Goal: Information Seeking & Learning: Learn about a topic

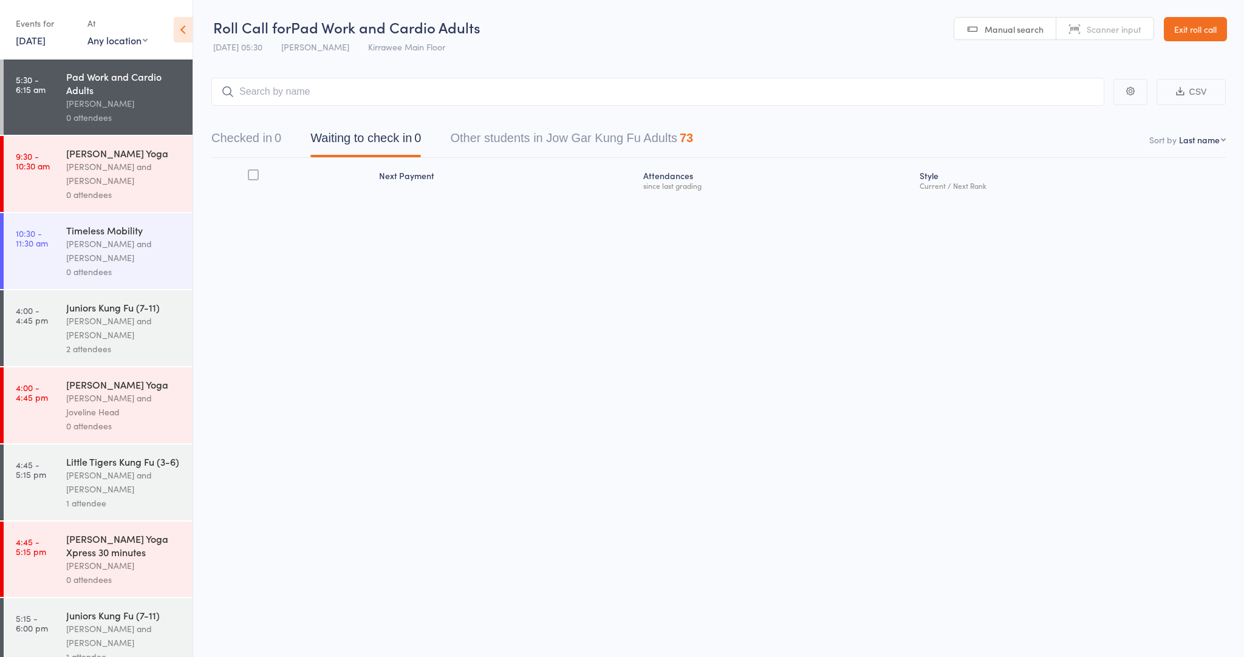
click at [1204, 26] on link "Exit roll call" at bounding box center [1195, 29] width 63 height 24
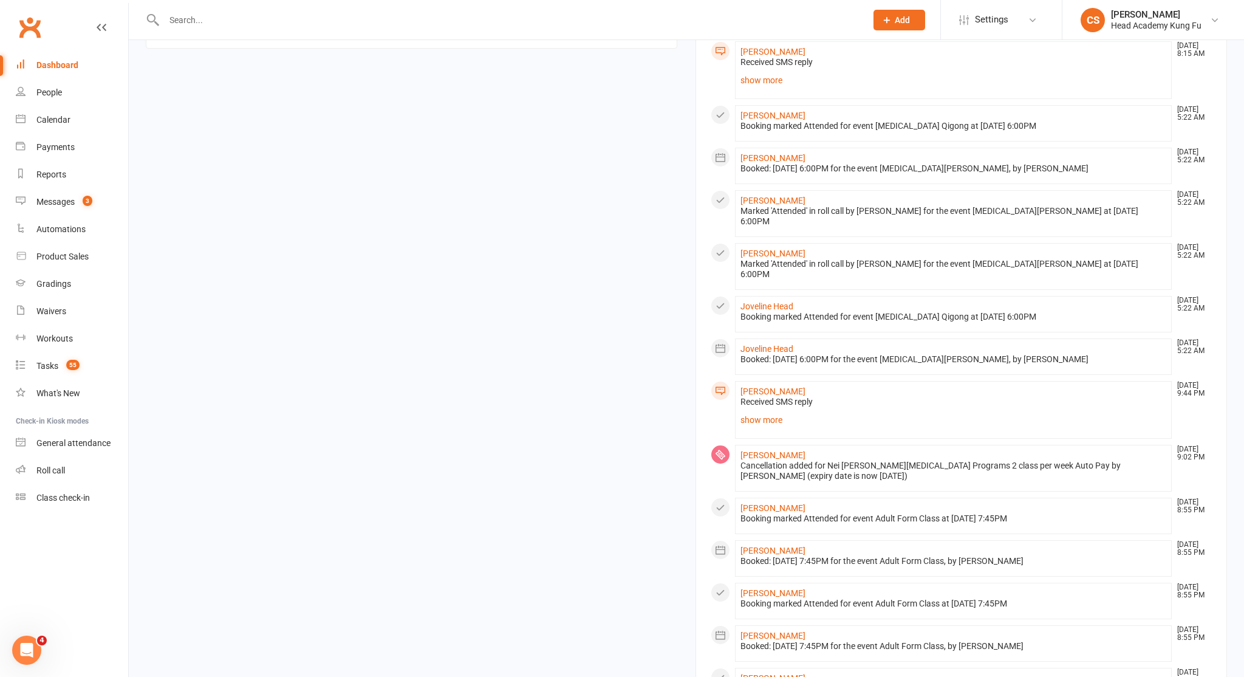
scroll to position [704, 0]
click at [756, 411] on link "show more" at bounding box center [954, 419] width 426 height 17
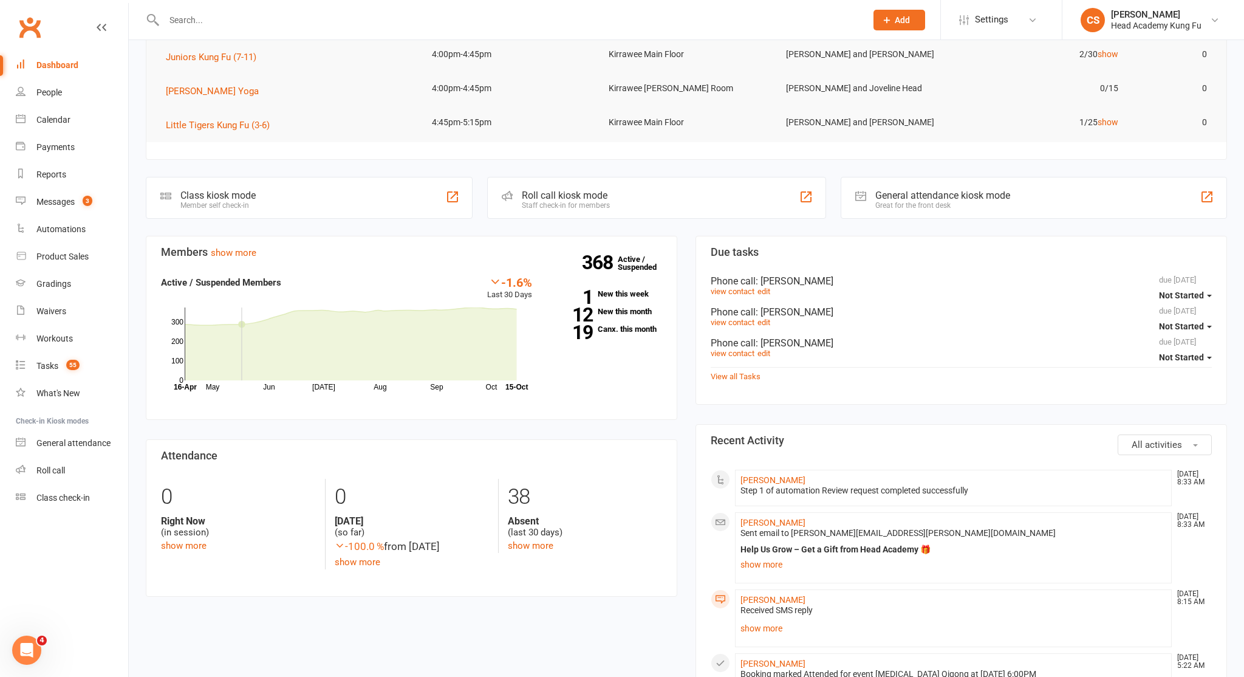
scroll to position [156, 0]
click at [57, 197] on div "Messages" at bounding box center [55, 202] width 38 height 10
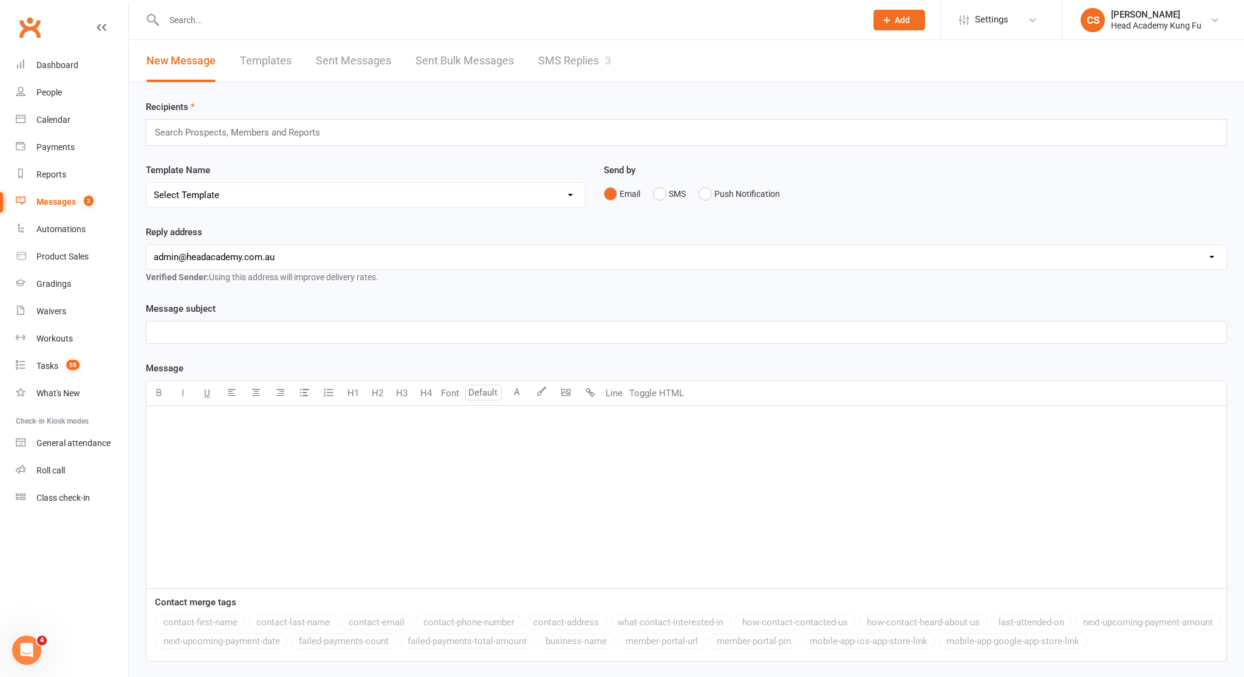
click at [570, 63] on link "SMS Replies 3" at bounding box center [574, 61] width 73 height 42
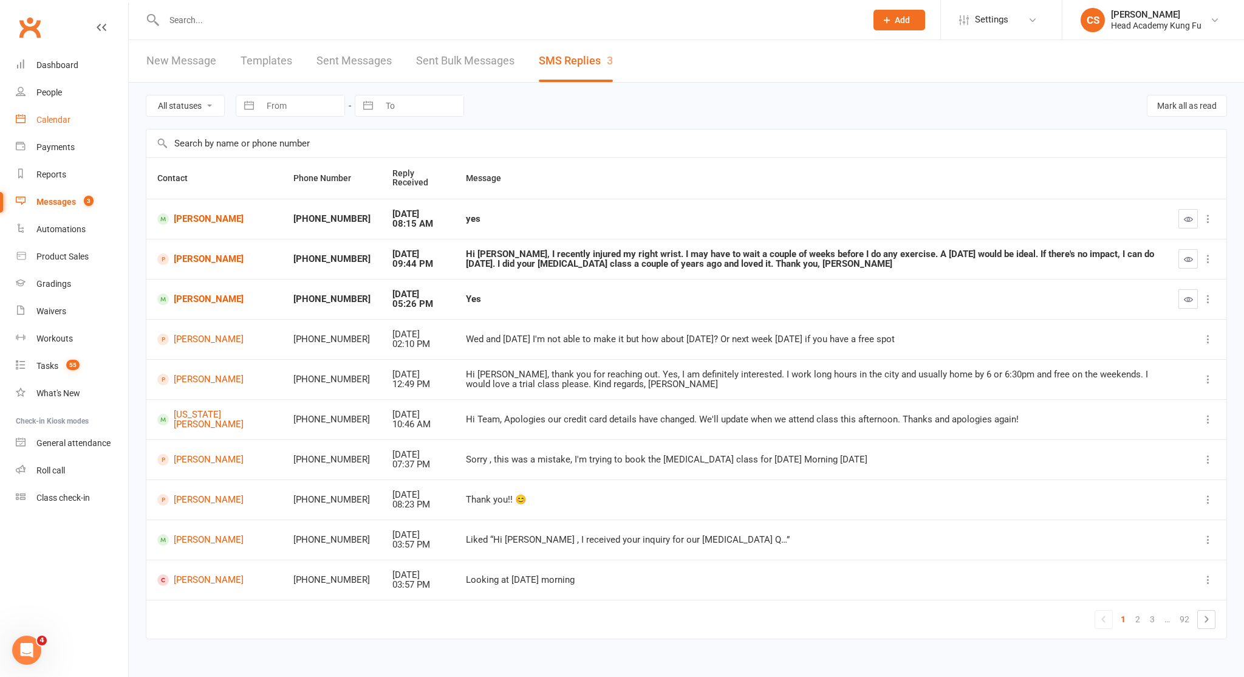
click at [55, 117] on div "Calendar" at bounding box center [53, 120] width 34 height 10
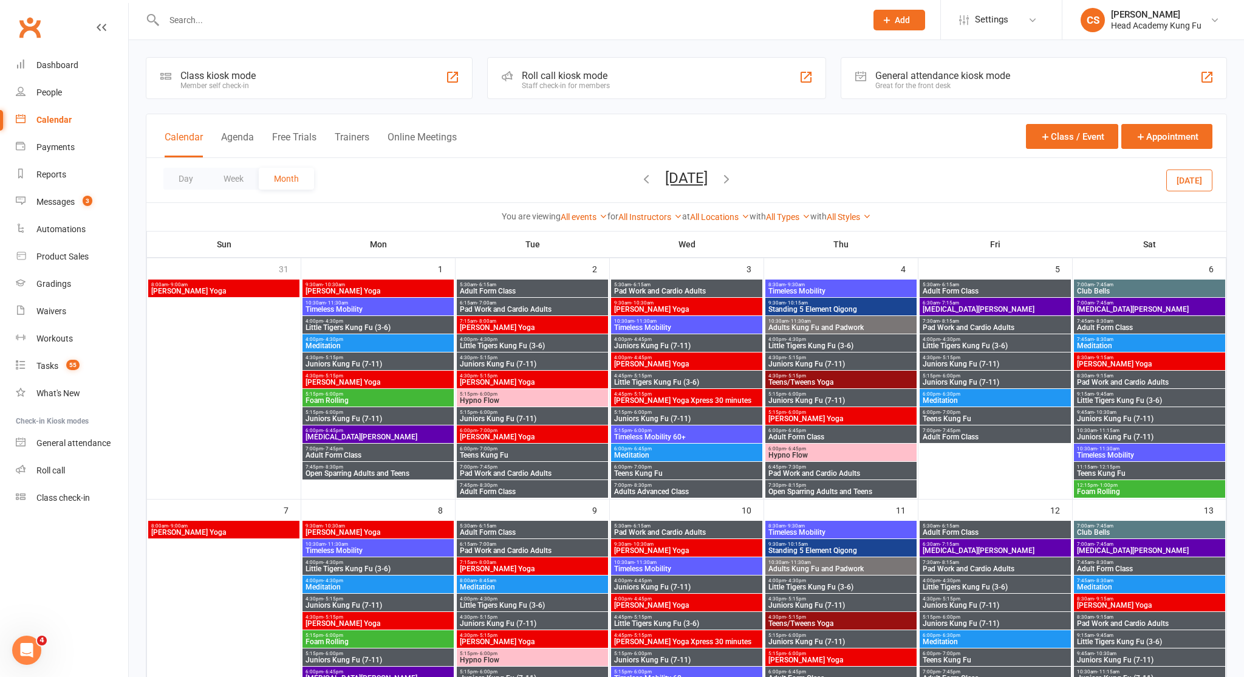
click at [733, 180] on icon "button" at bounding box center [726, 178] width 13 height 13
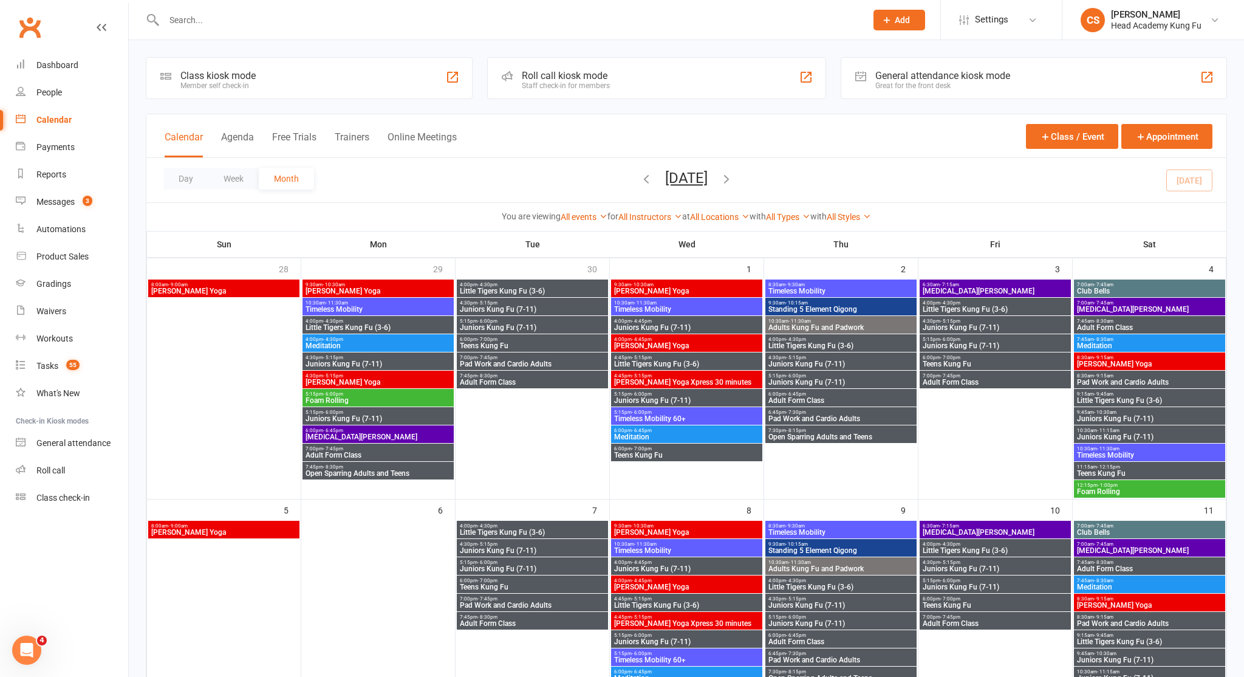
click at [699, 532] on span "[PERSON_NAME] Yoga" at bounding box center [687, 532] width 146 height 7
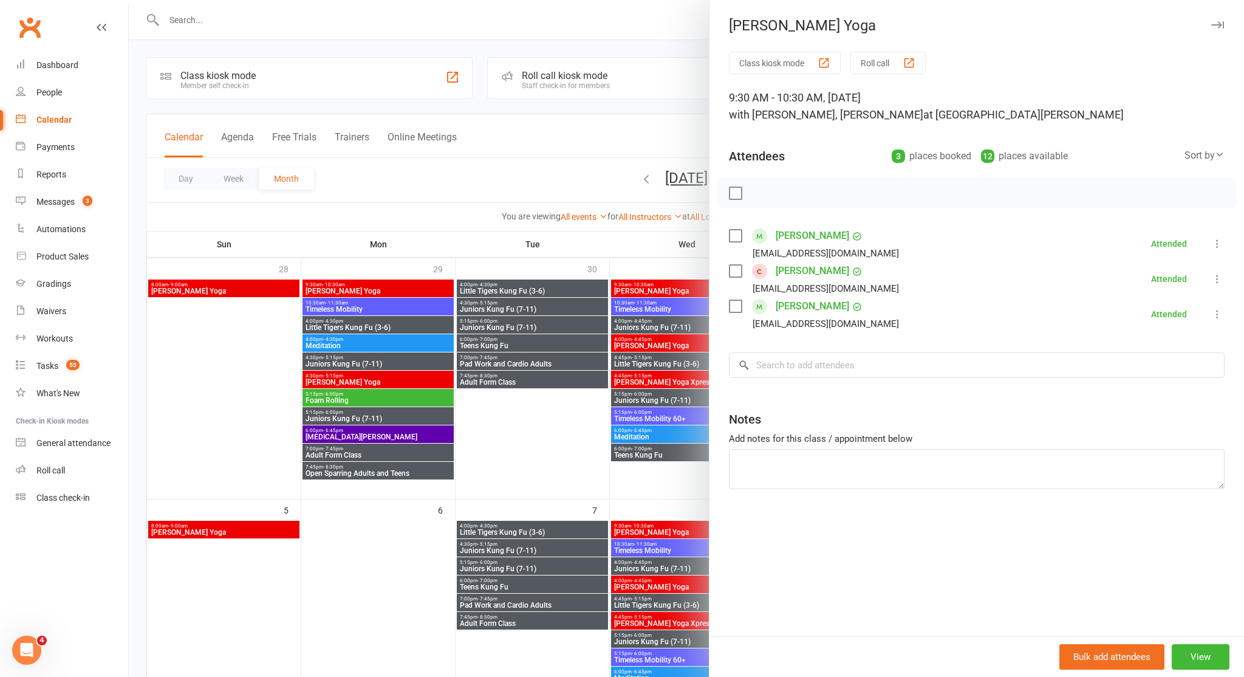
click at [699, 532] on div at bounding box center [687, 338] width 1116 height 677
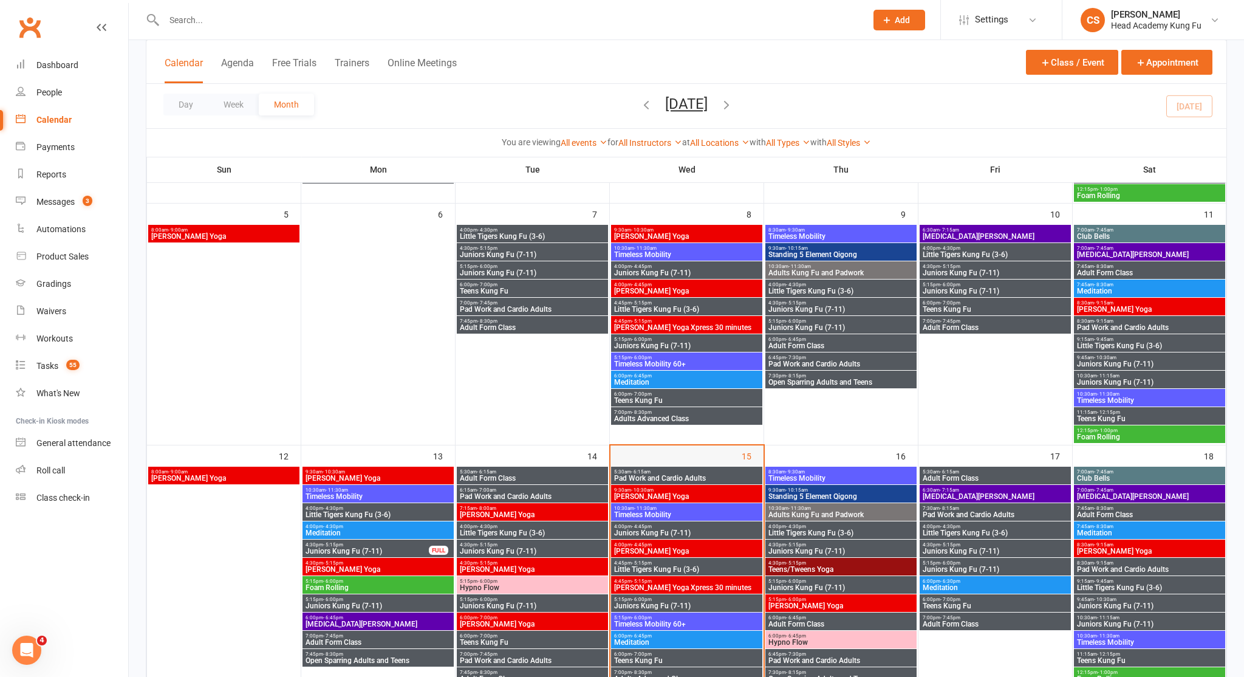
scroll to position [304, 0]
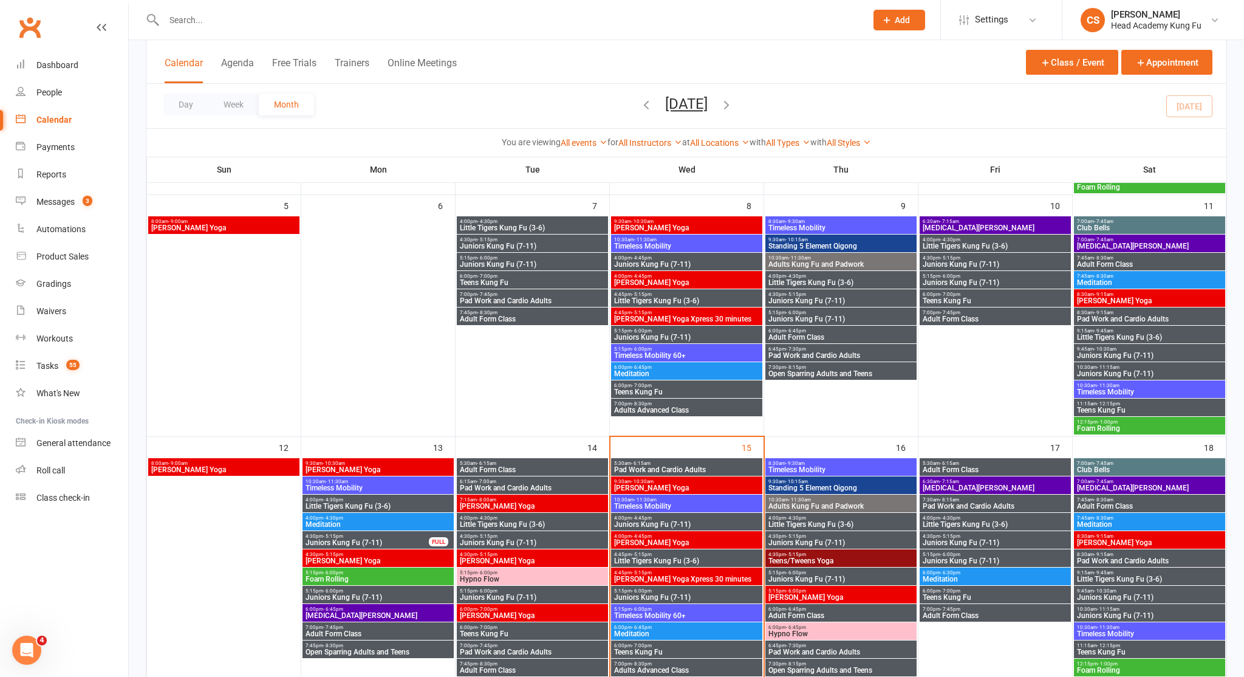
click at [696, 485] on span "[PERSON_NAME] Yoga" at bounding box center [687, 487] width 146 height 7
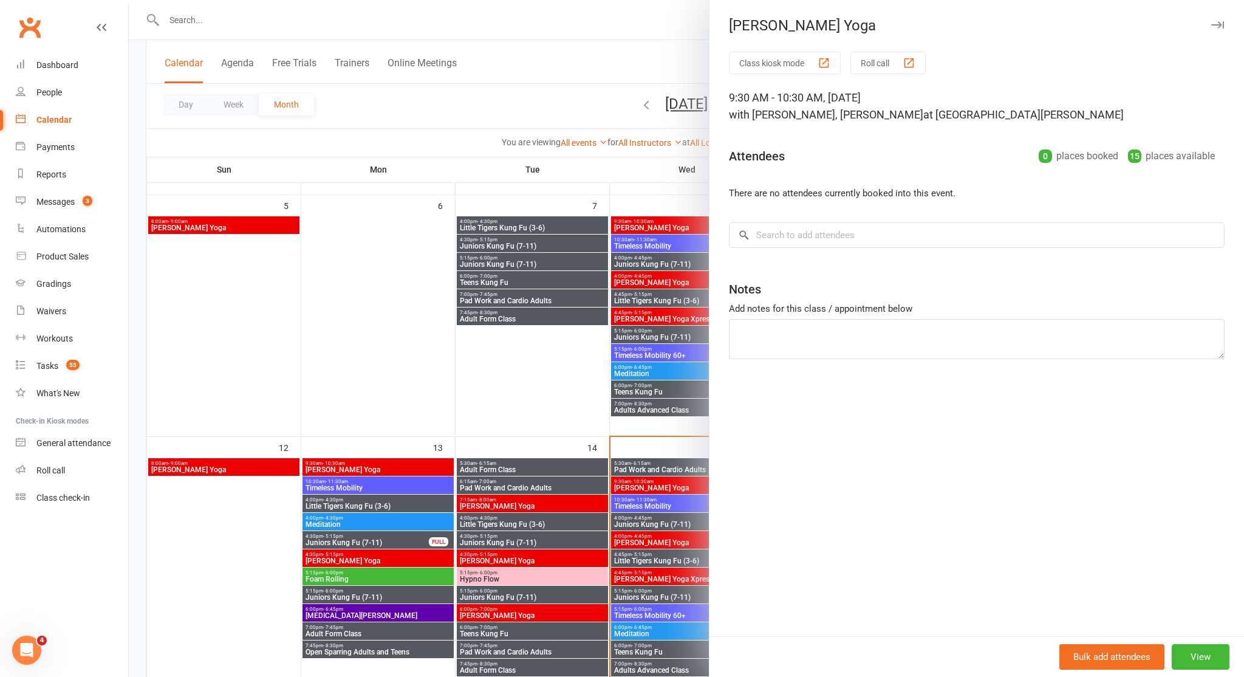
scroll to position [302, 0]
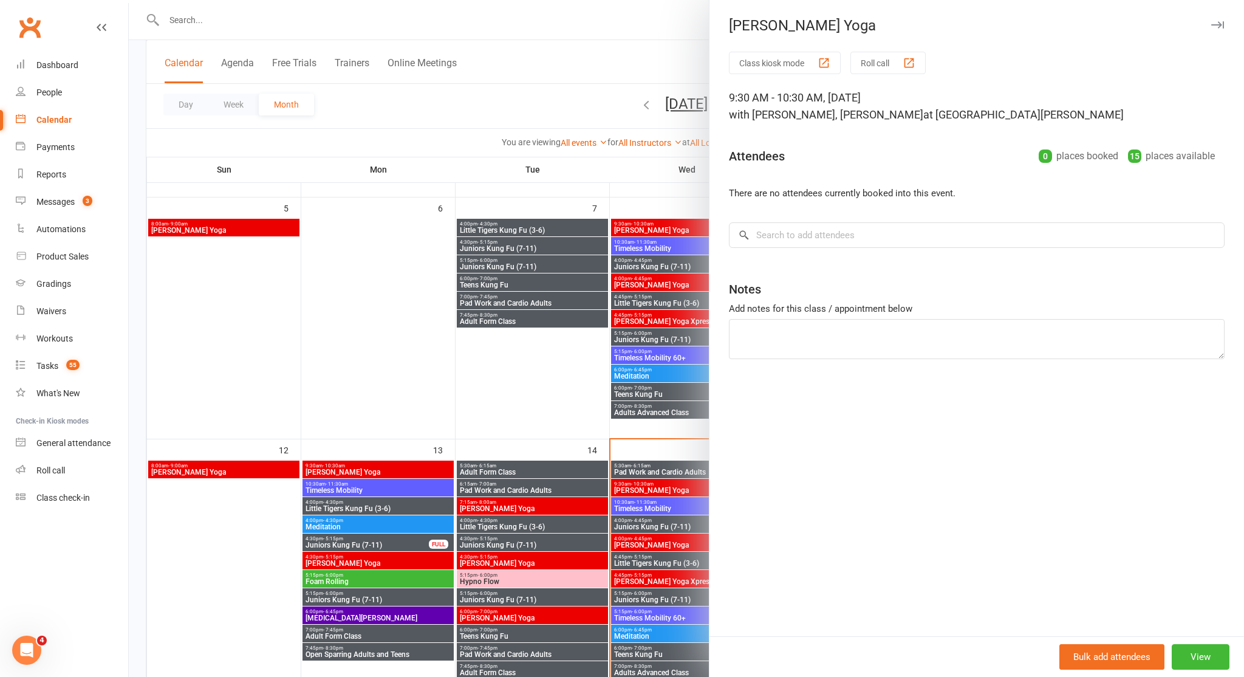
click at [696, 485] on div at bounding box center [687, 338] width 1116 height 677
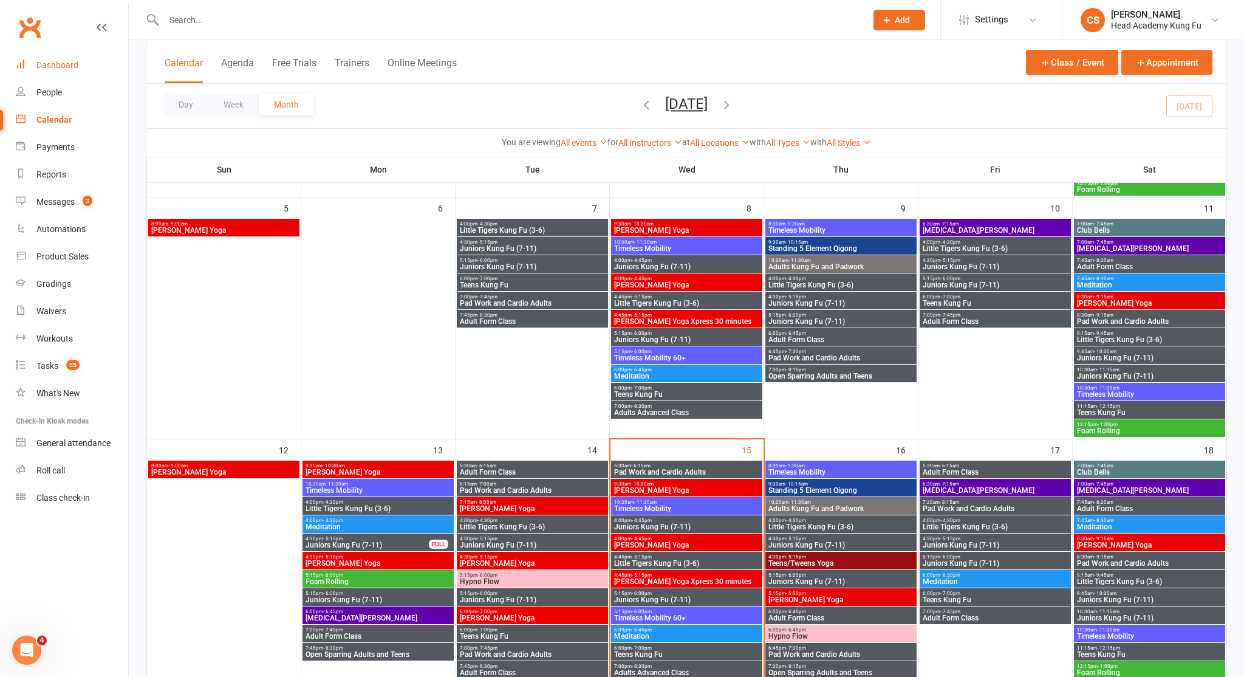
click at [57, 65] on div "Dashboard" at bounding box center [57, 65] width 42 height 10
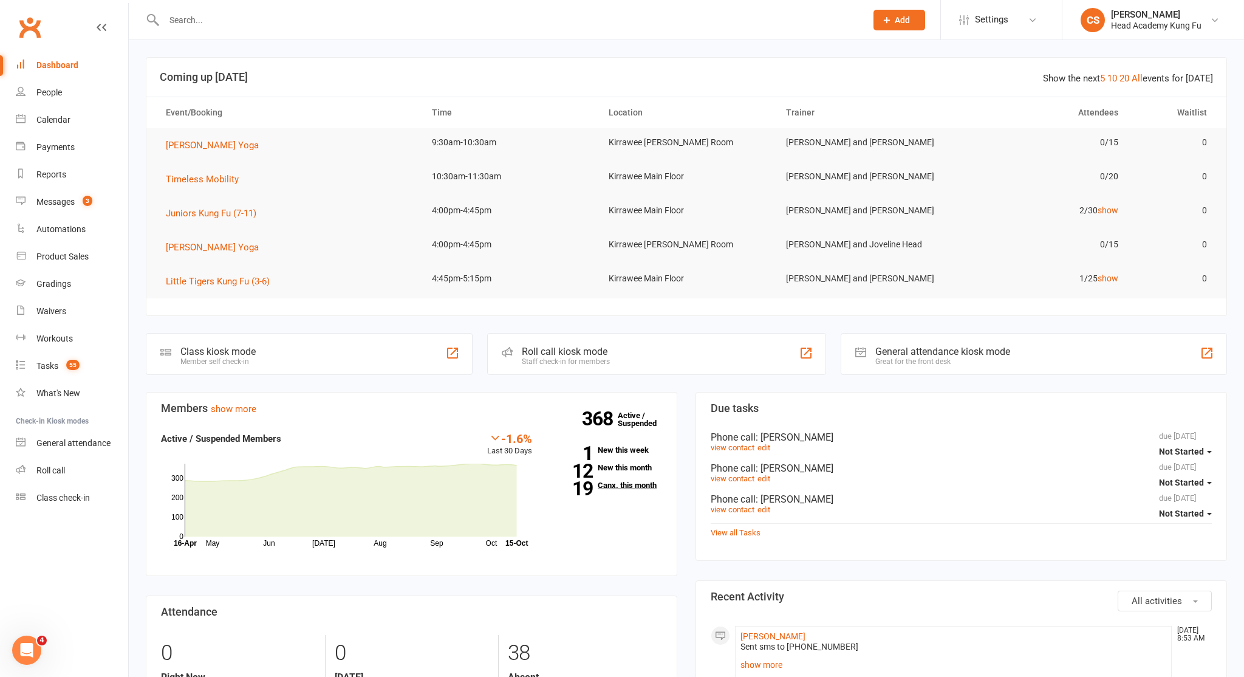
click at [647, 488] on link "19 Canx. this month" at bounding box center [607, 485] width 112 height 8
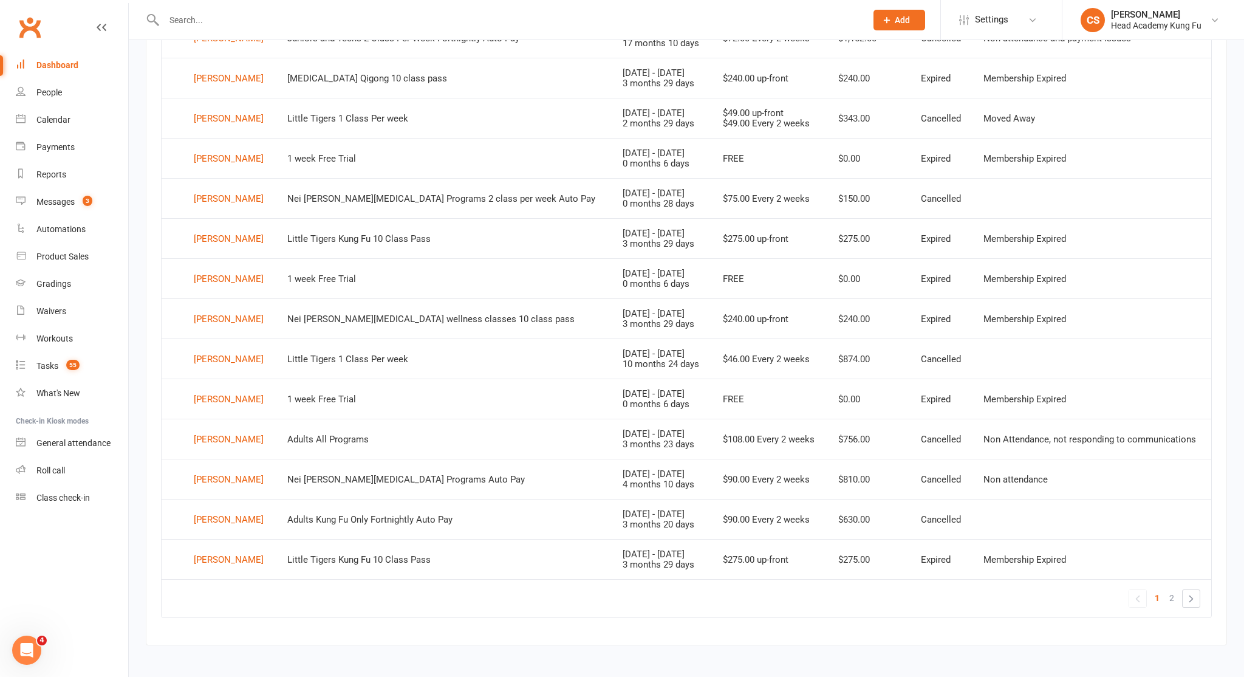
scroll to position [608, 0]
click at [1189, 591] on link "»" at bounding box center [1191, 599] width 17 height 17
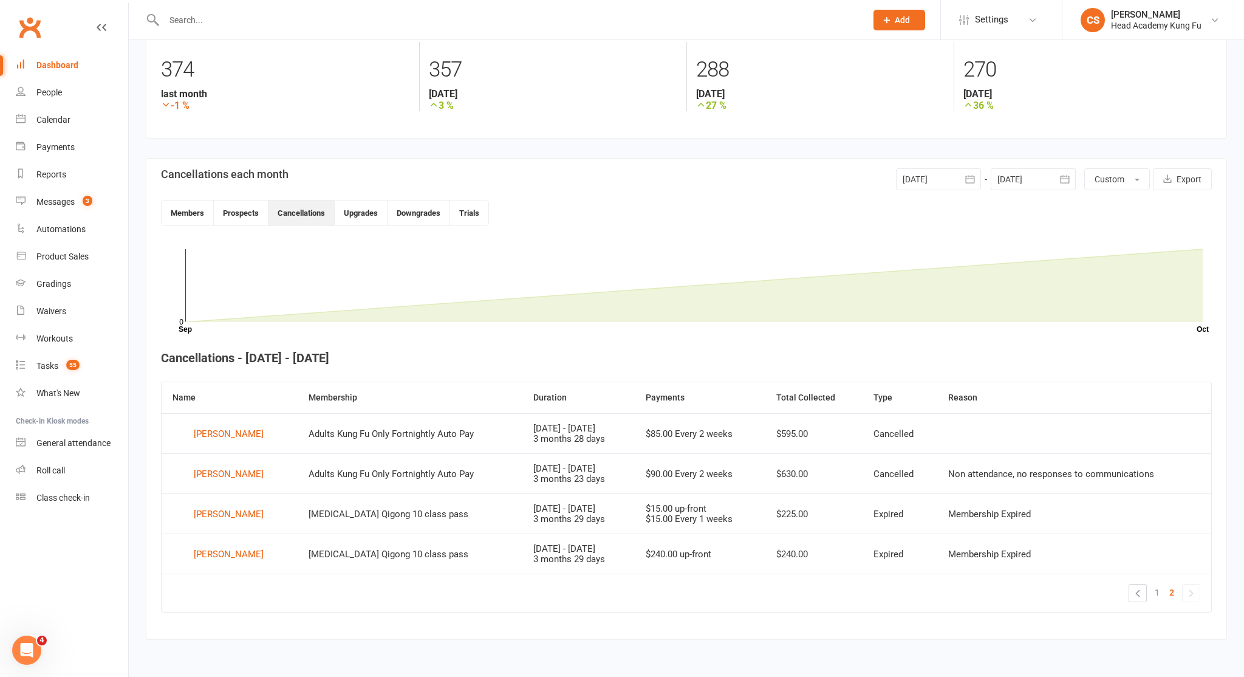
scroll to position [174, 0]
click at [58, 67] on link "Dashboard" at bounding box center [72, 65] width 112 height 27
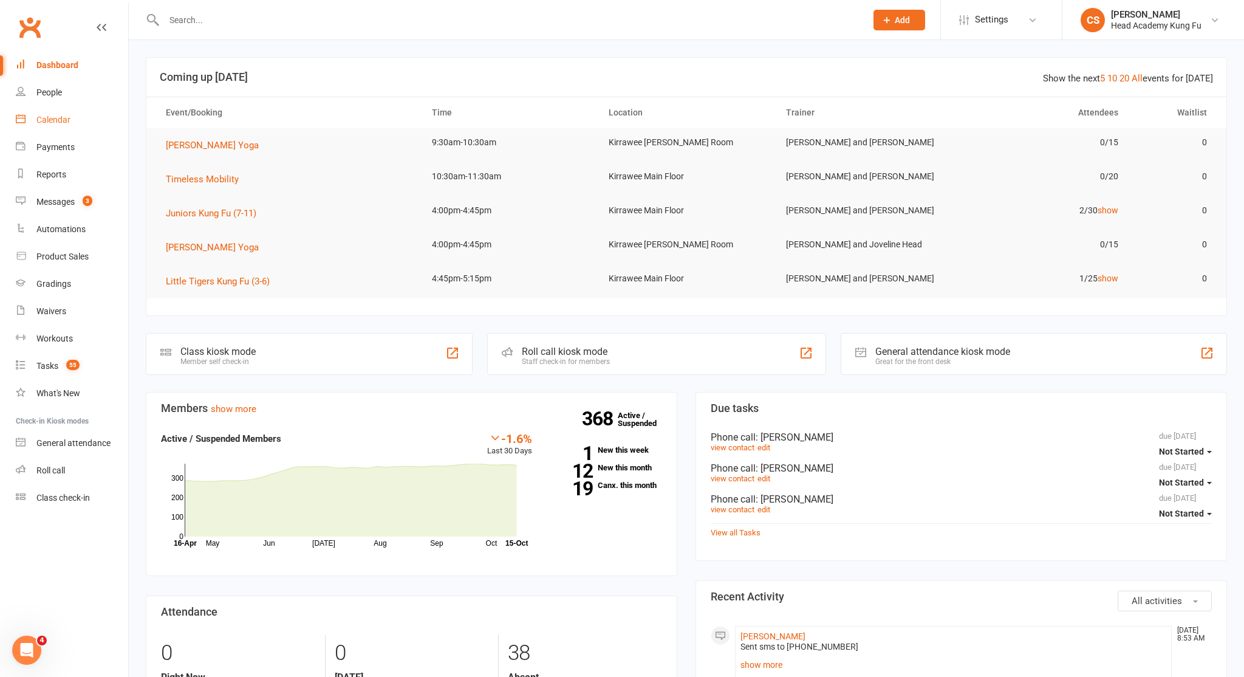
click at [64, 118] on div "Calendar" at bounding box center [53, 120] width 34 height 10
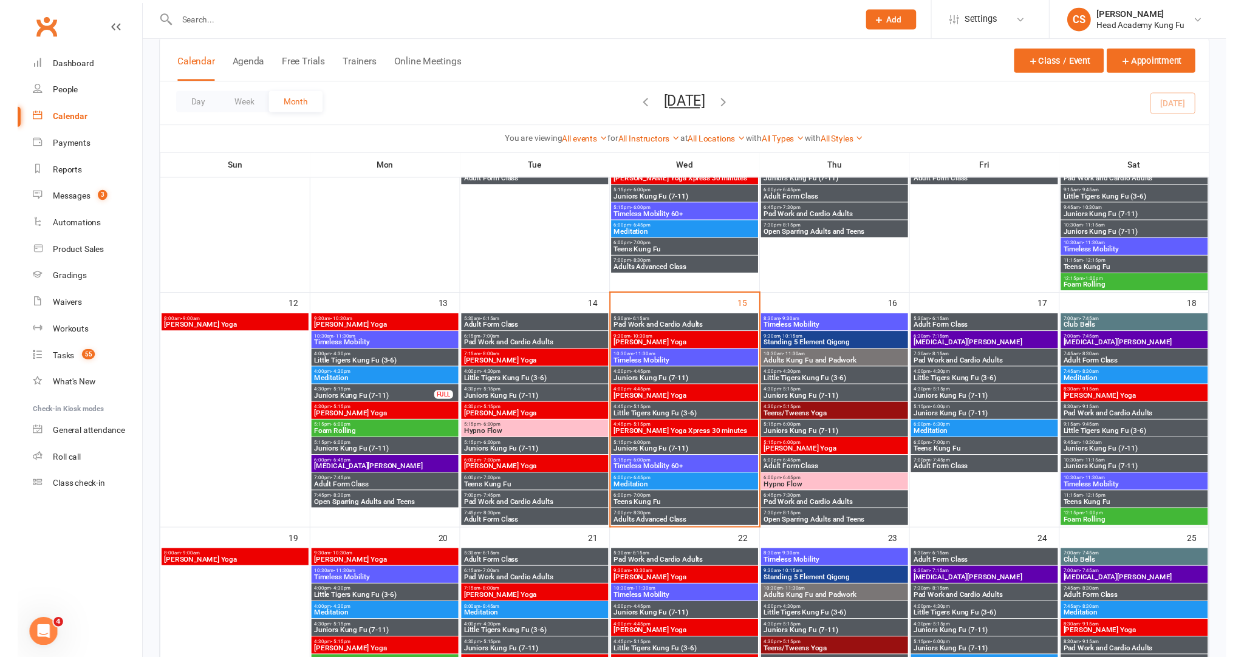
scroll to position [441, 0]
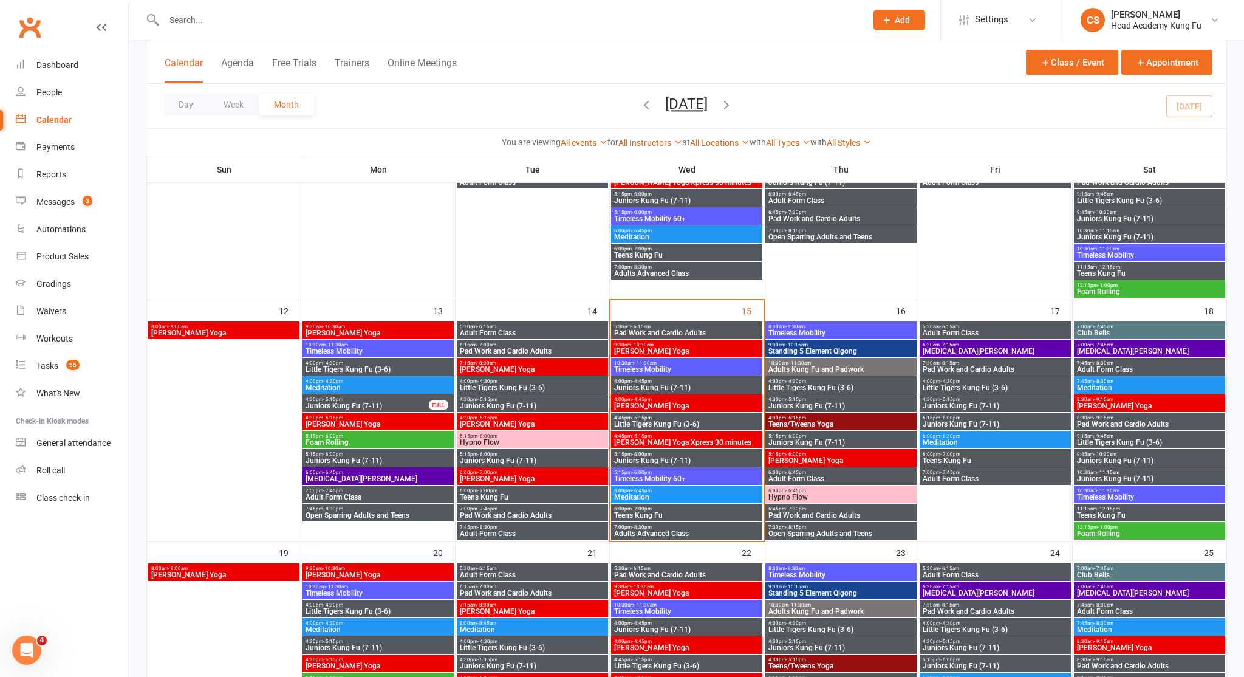
click at [692, 371] on span "Timeless Mobility" at bounding box center [687, 369] width 146 height 7
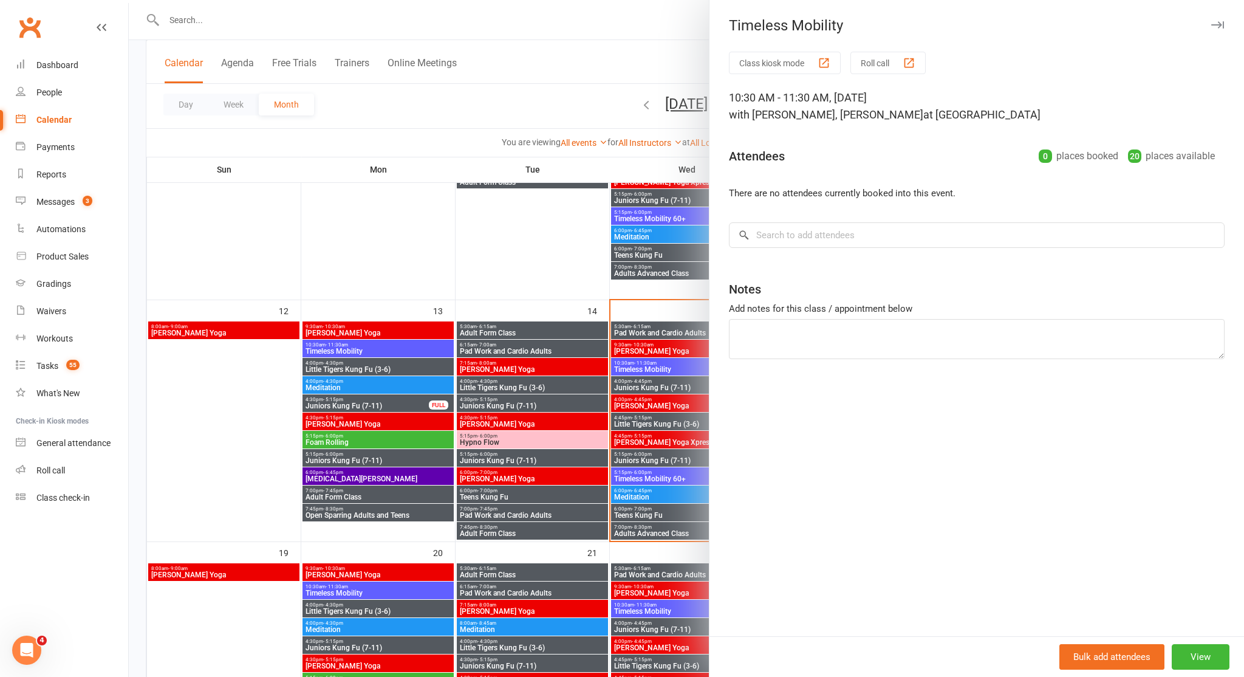
click at [692, 371] on div at bounding box center [687, 338] width 1116 height 677
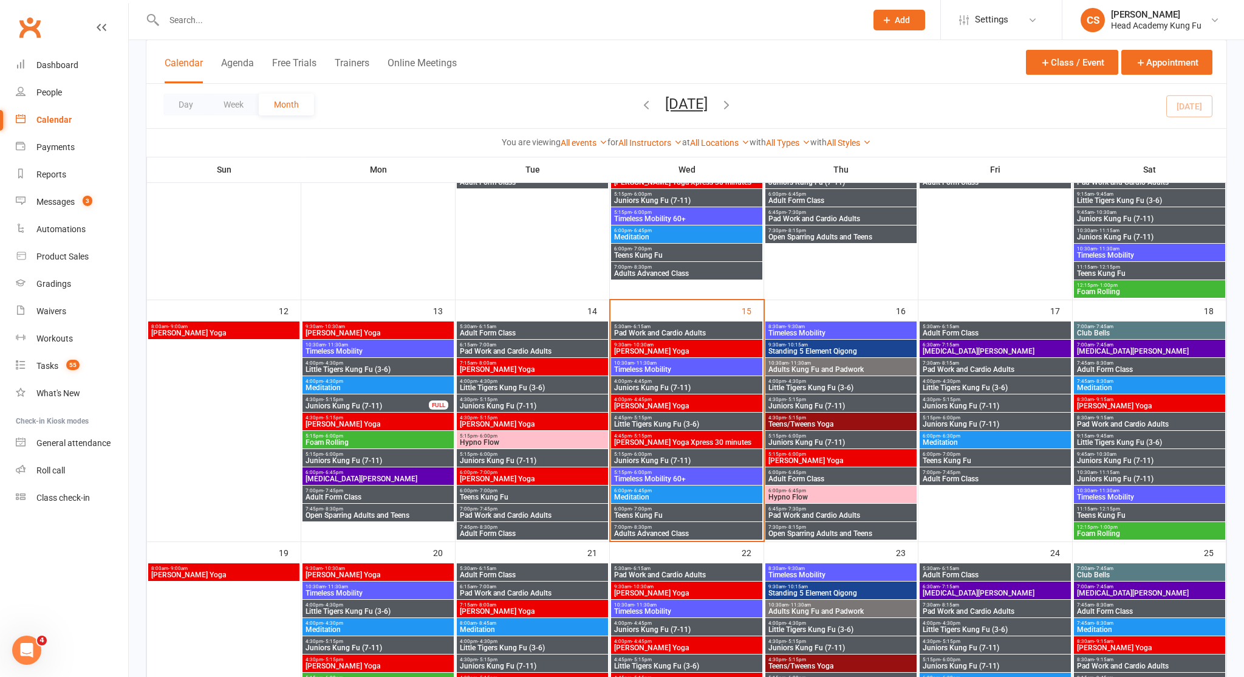
click at [680, 385] on span "Juniors Kung Fu (7-11)" at bounding box center [687, 387] width 146 height 7
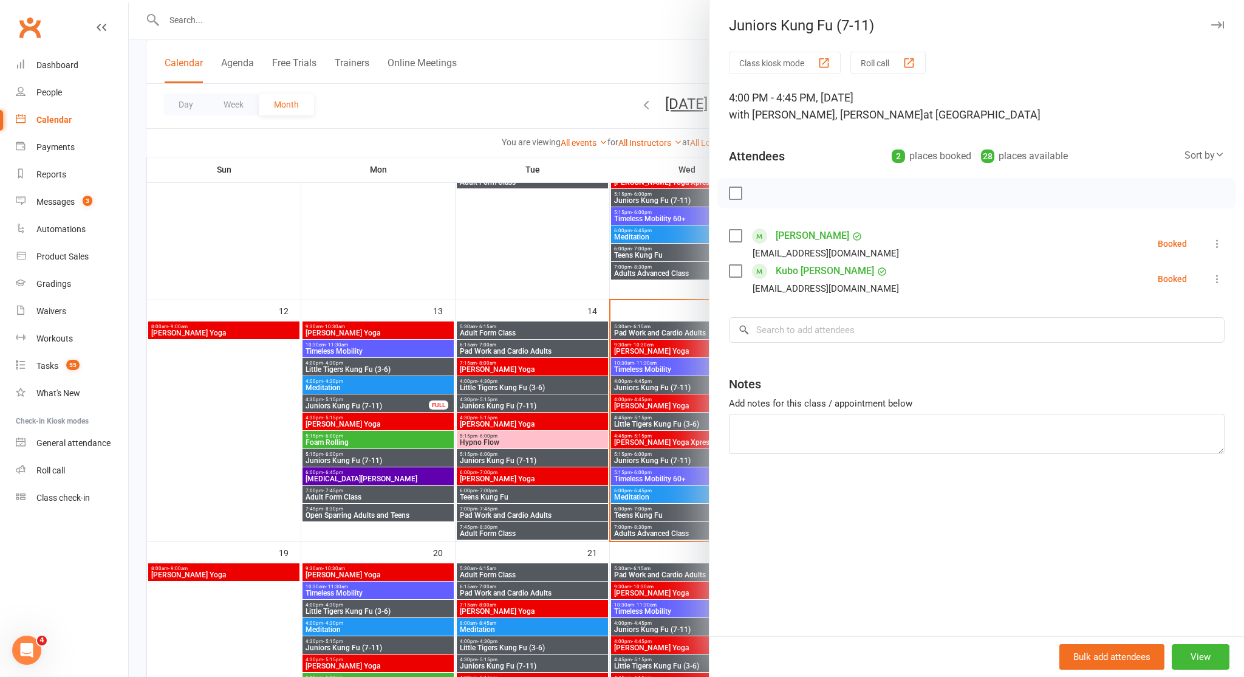
click at [680, 385] on div at bounding box center [687, 338] width 1116 height 677
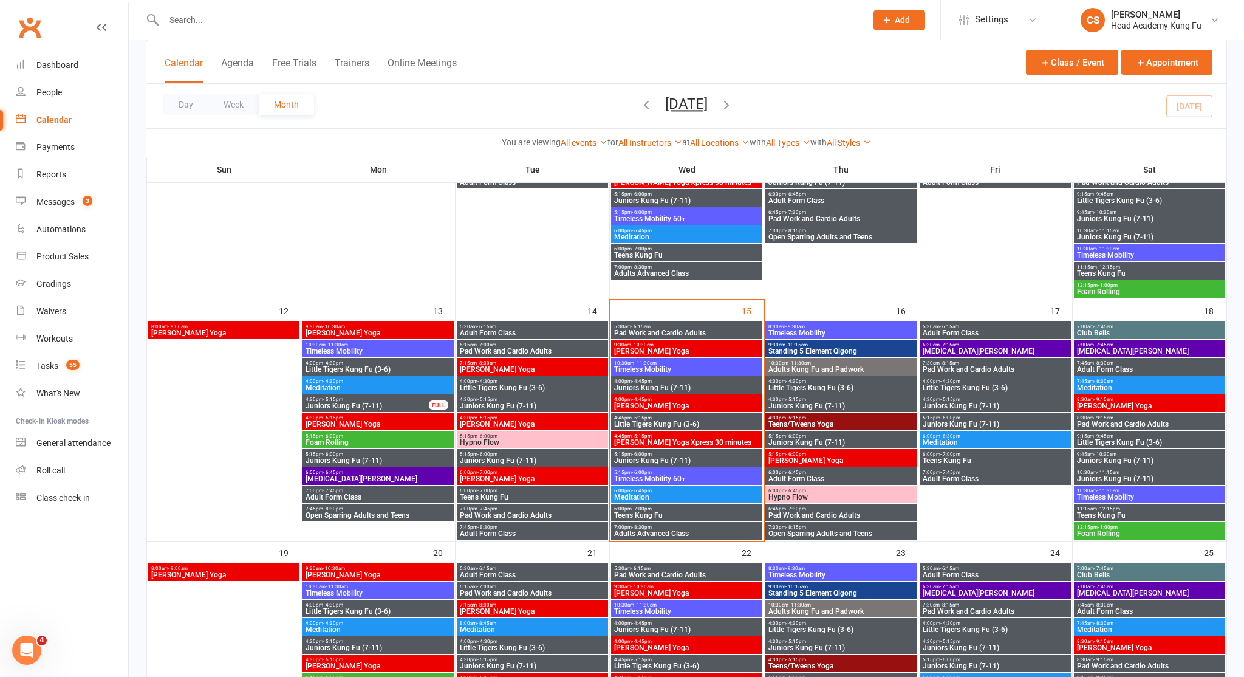
click at [668, 403] on span "[PERSON_NAME] Yoga" at bounding box center [687, 405] width 146 height 7
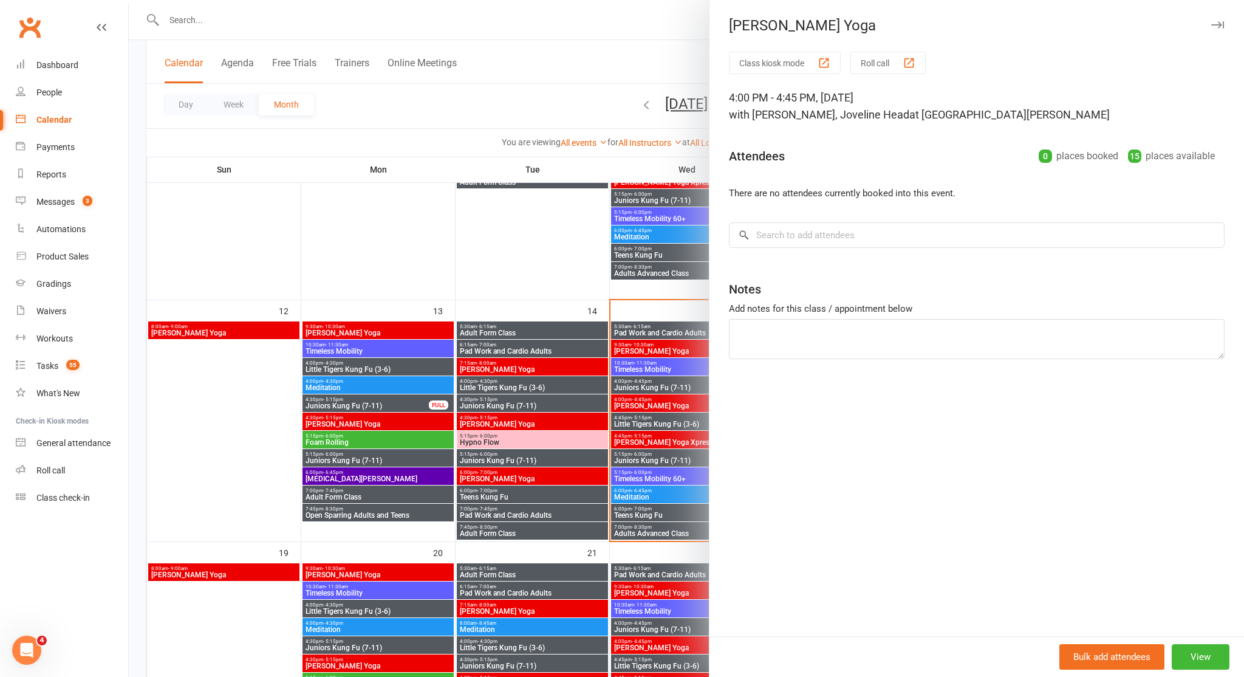
click at [668, 403] on div at bounding box center [687, 338] width 1116 height 677
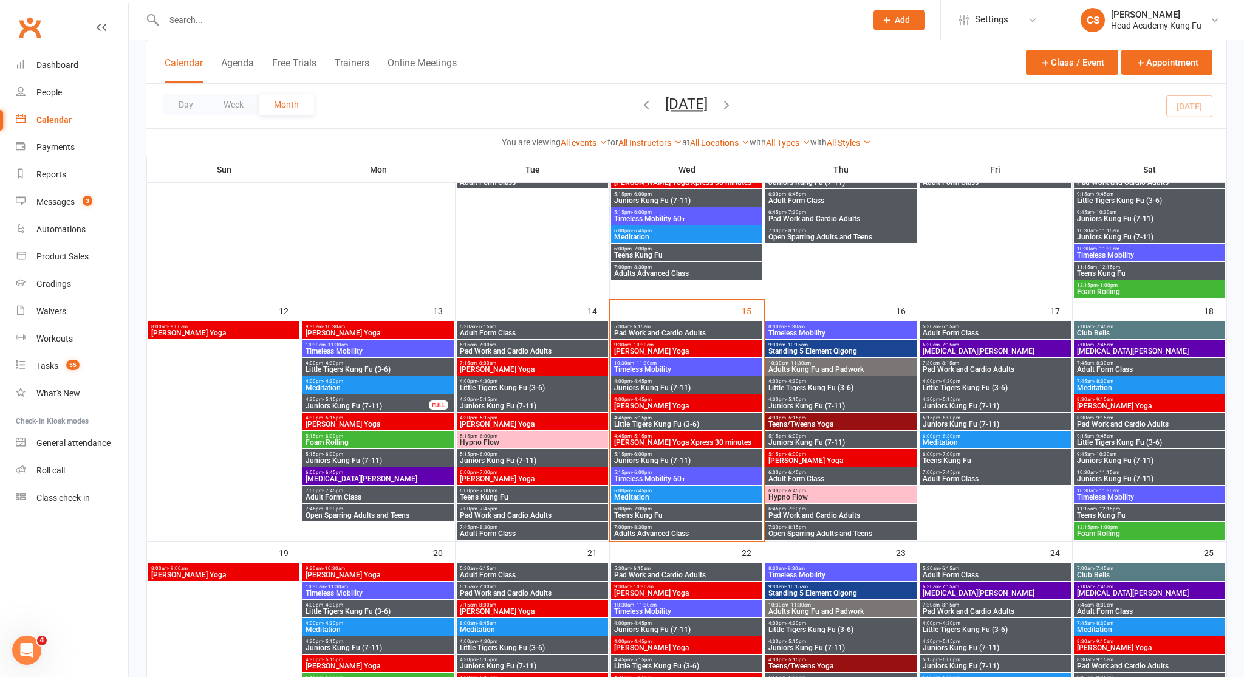
click at [660, 425] on span "Little Tigers Kung Fu (3-6)" at bounding box center [687, 423] width 146 height 7
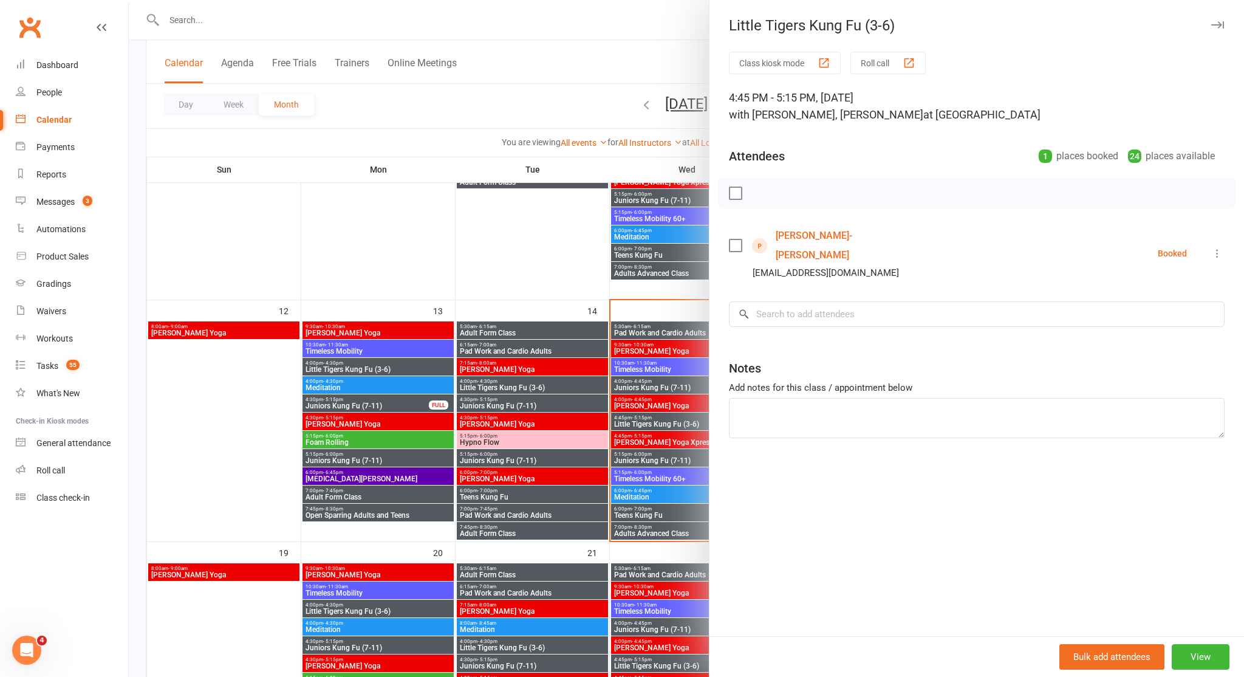
click at [660, 425] on div at bounding box center [687, 338] width 1116 height 677
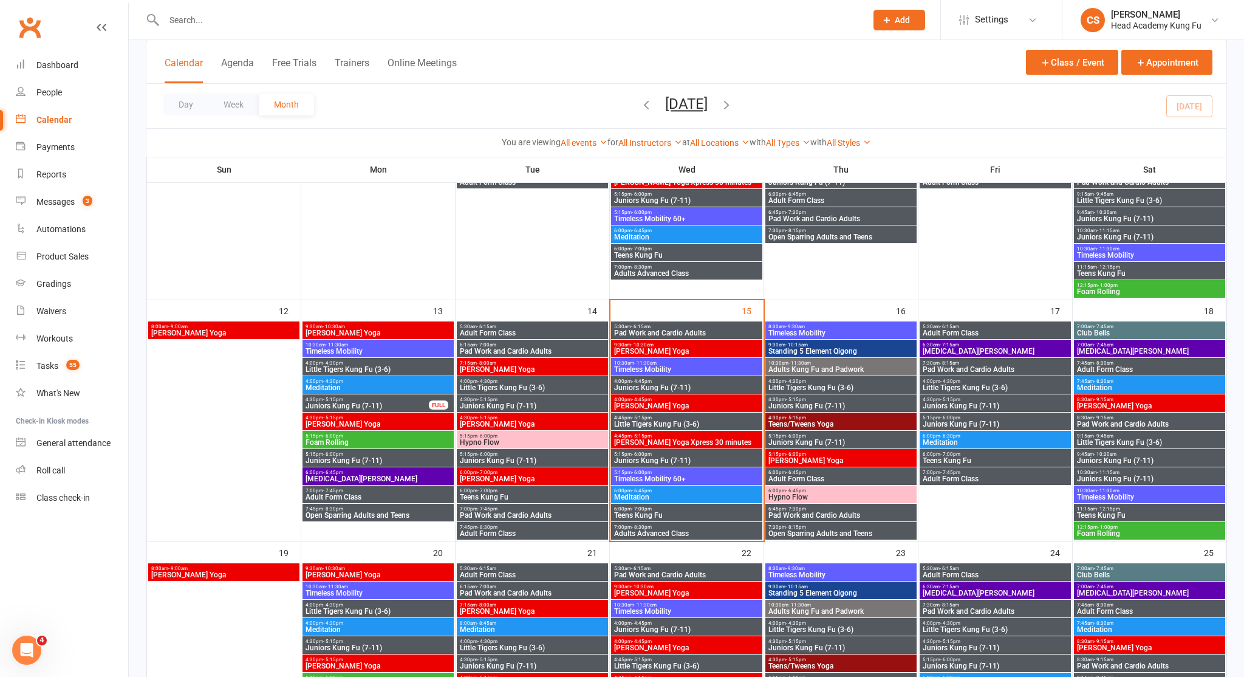
click at [660, 435] on span "4:45pm - 5:15pm" at bounding box center [687, 435] width 146 height 5
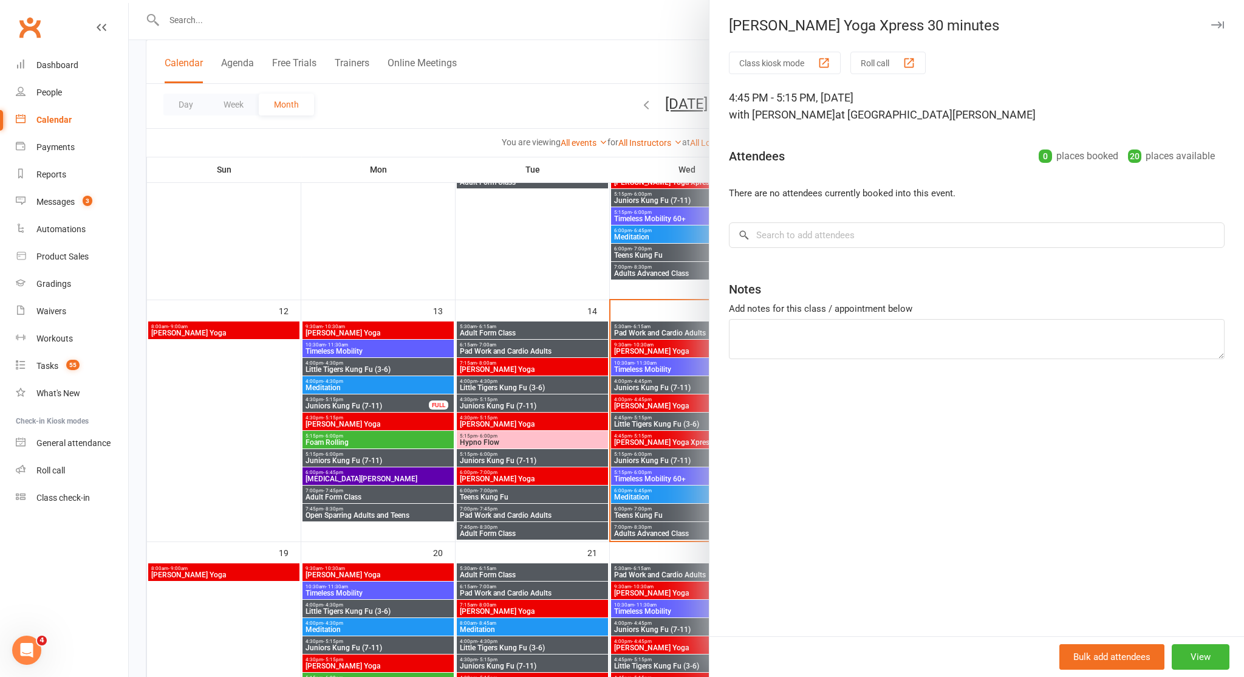
click at [660, 435] on div at bounding box center [687, 338] width 1116 height 677
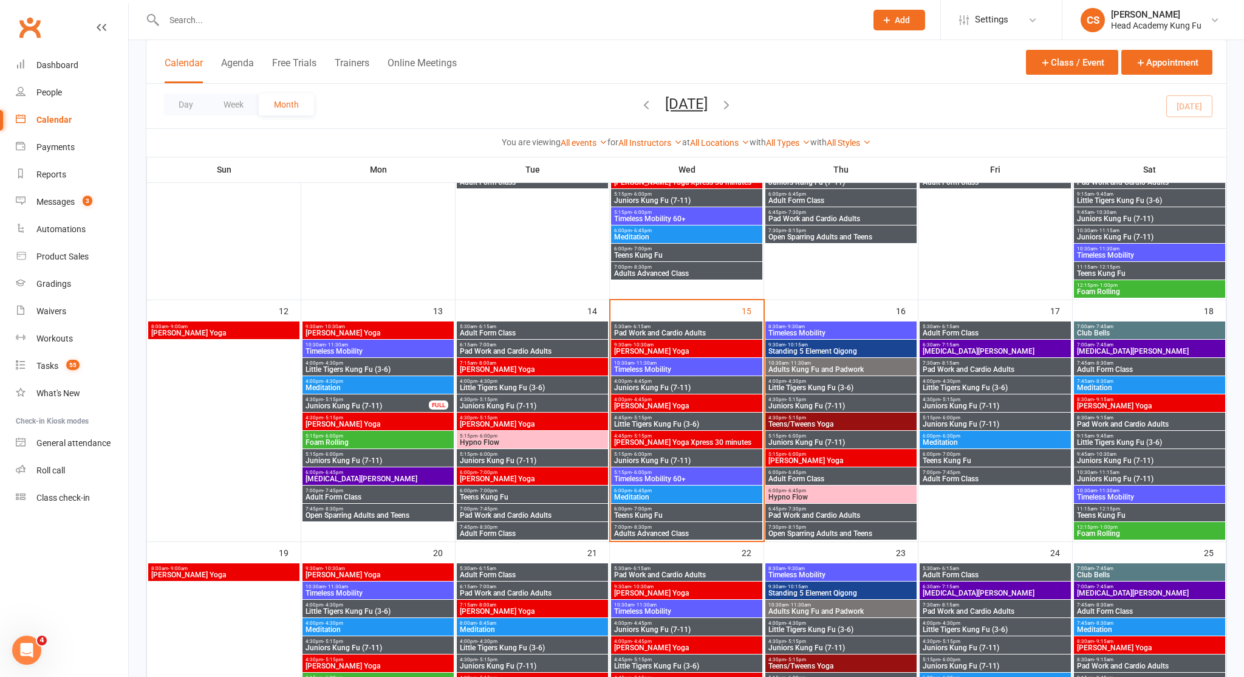
click at [662, 462] on span "Juniors Kung Fu (7-11)" at bounding box center [687, 460] width 146 height 7
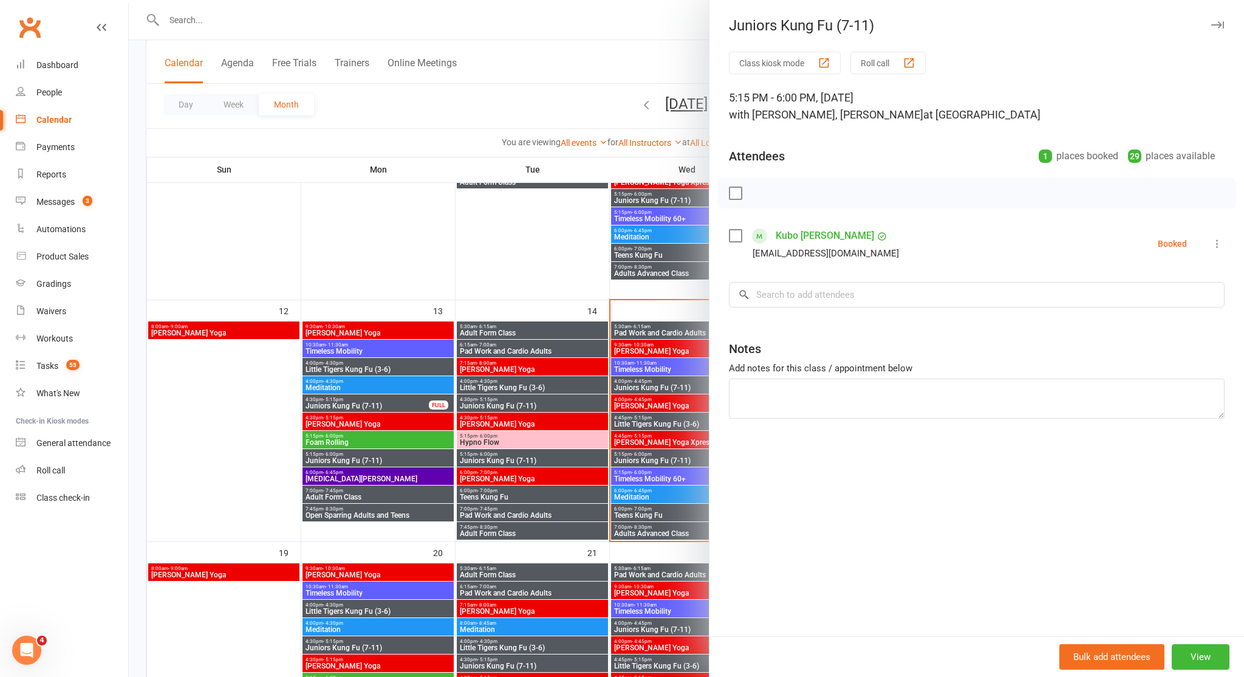
click at [662, 462] on div at bounding box center [687, 338] width 1116 height 677
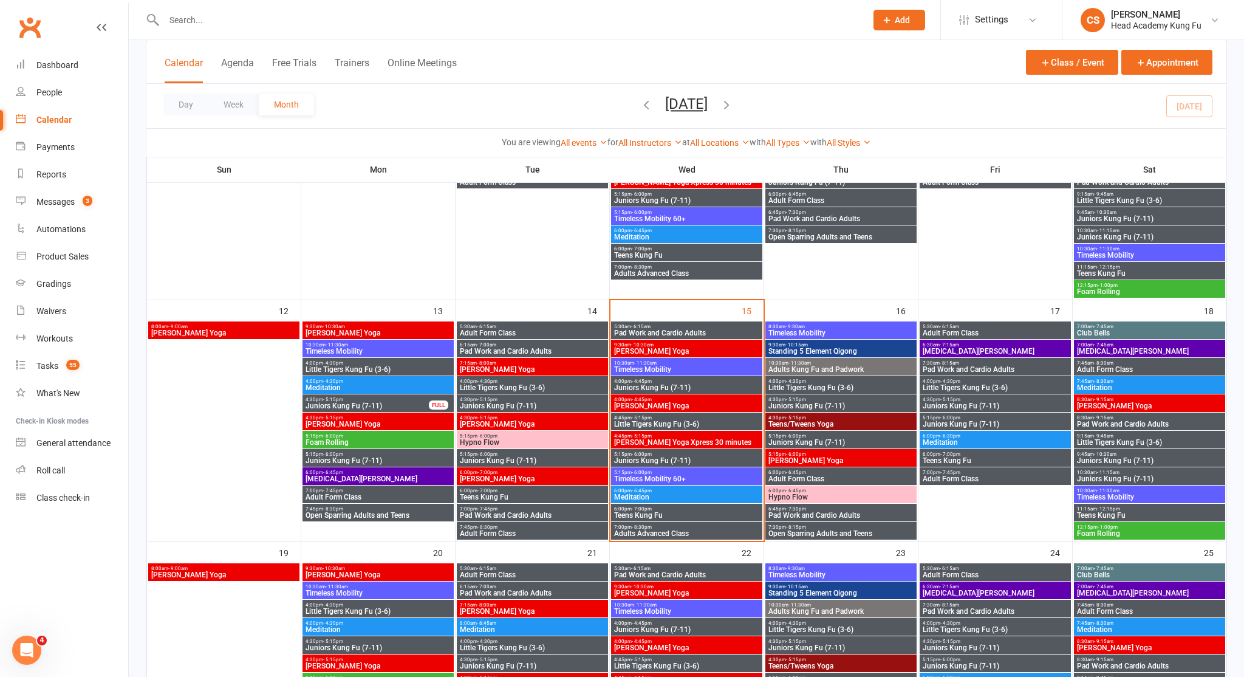
click at [657, 479] on span "Timeless Mobility 60+" at bounding box center [687, 478] width 146 height 7
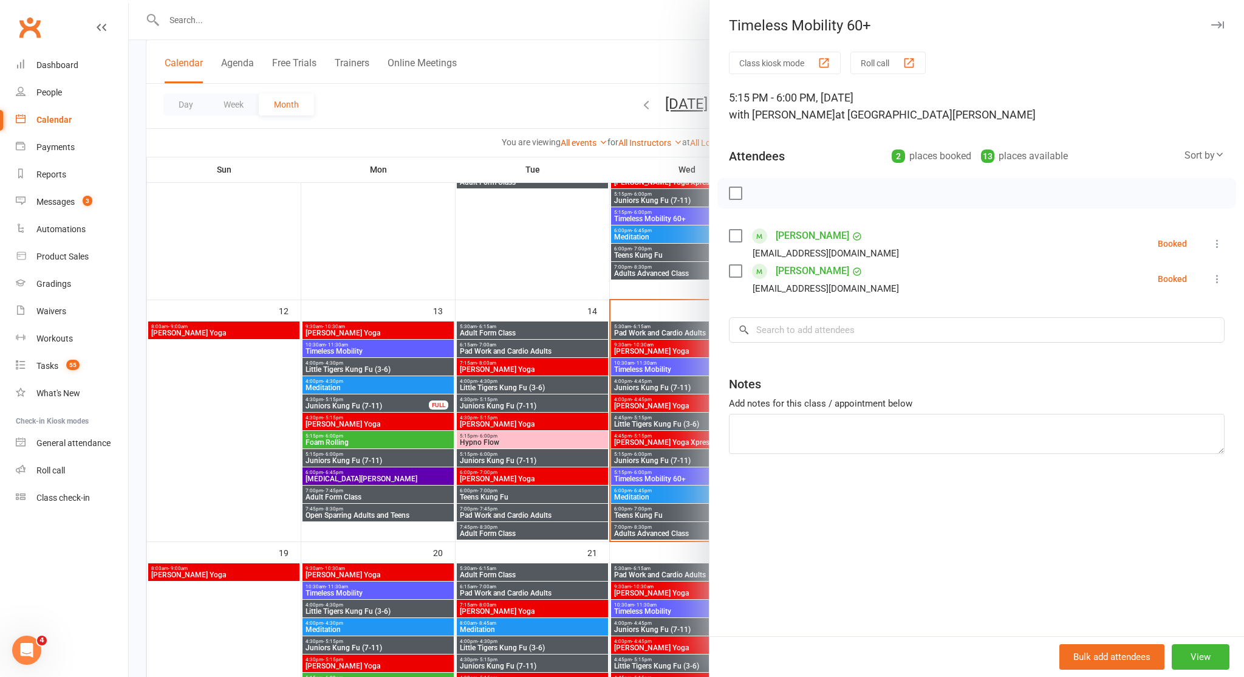
click at [657, 479] on div at bounding box center [687, 338] width 1116 height 677
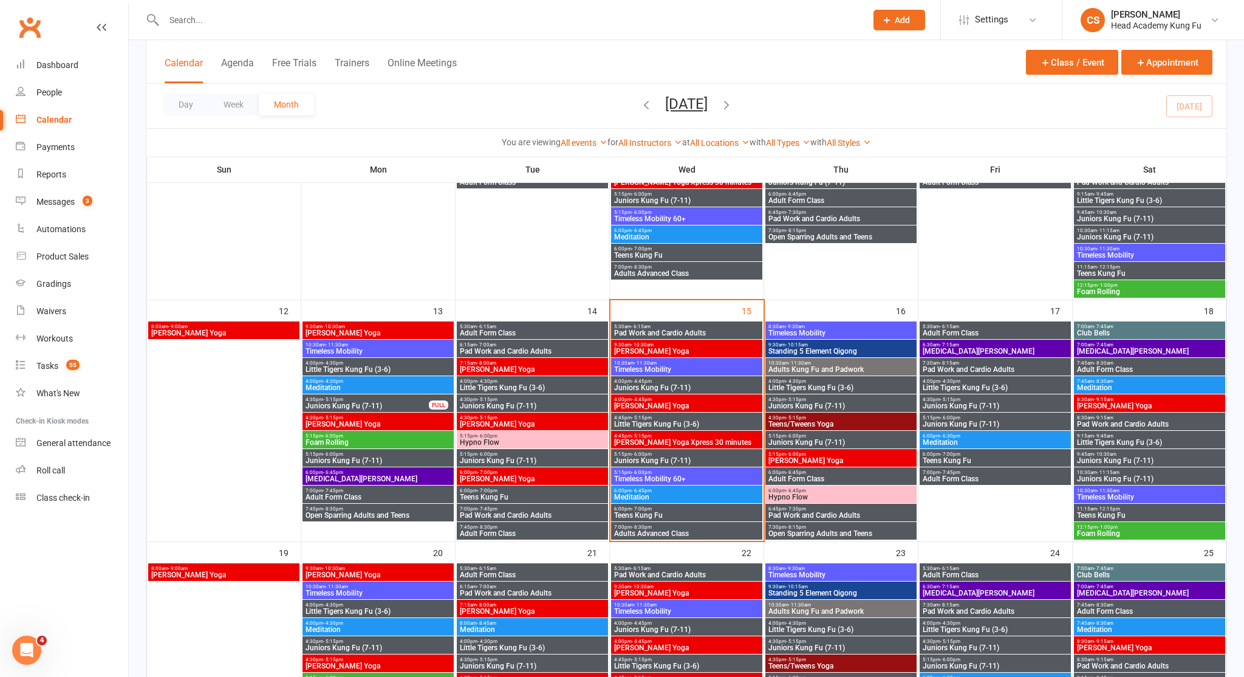
click at [654, 489] on span "6:00pm - 6:45pm" at bounding box center [687, 490] width 146 height 5
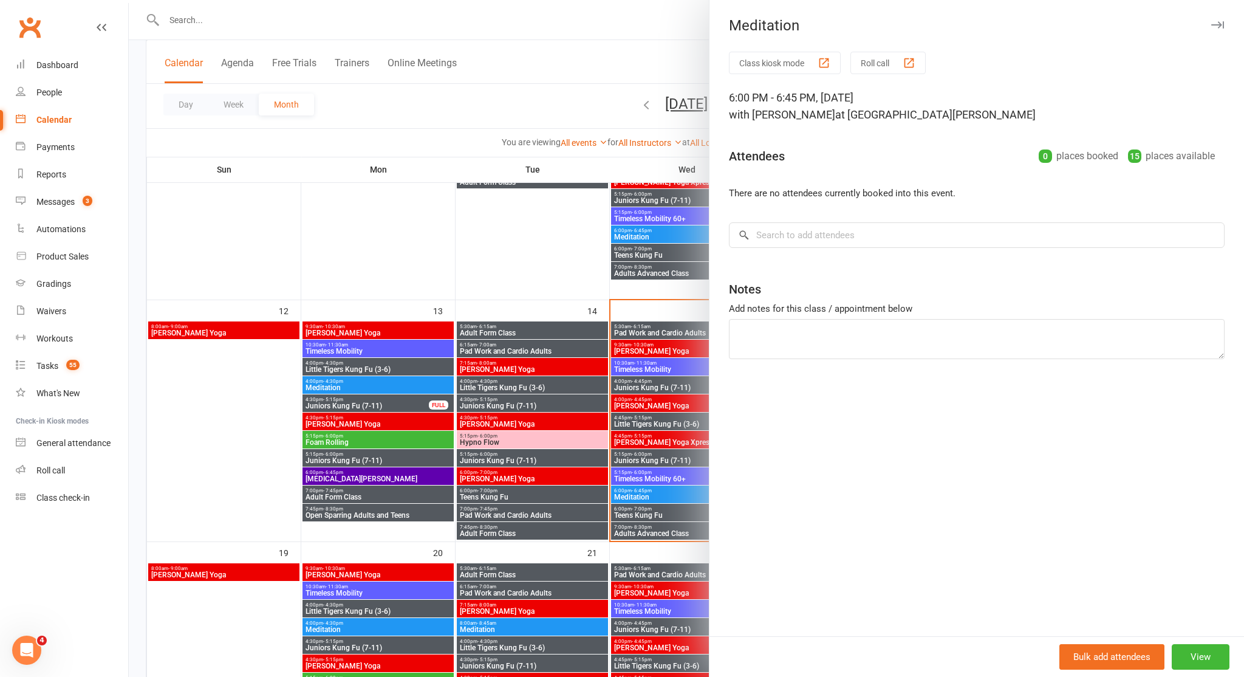
click at [654, 489] on div at bounding box center [687, 338] width 1116 height 677
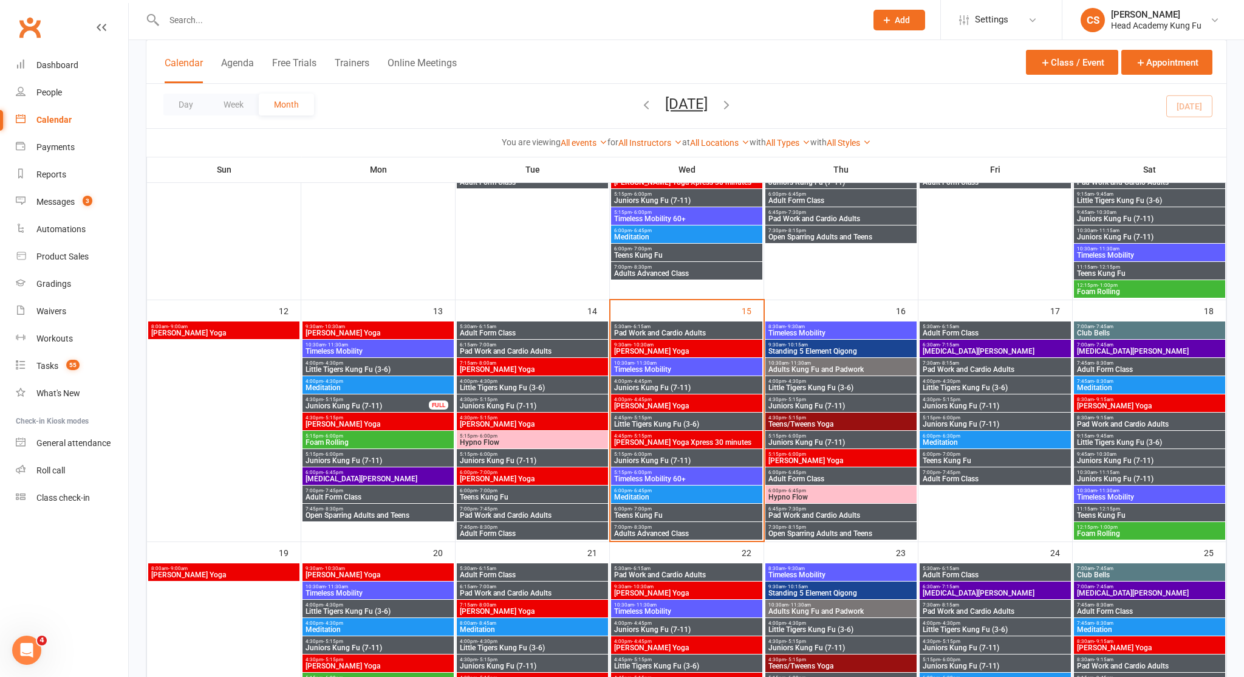
click at [653, 512] on span "Teens Kung Fu" at bounding box center [687, 515] width 146 height 7
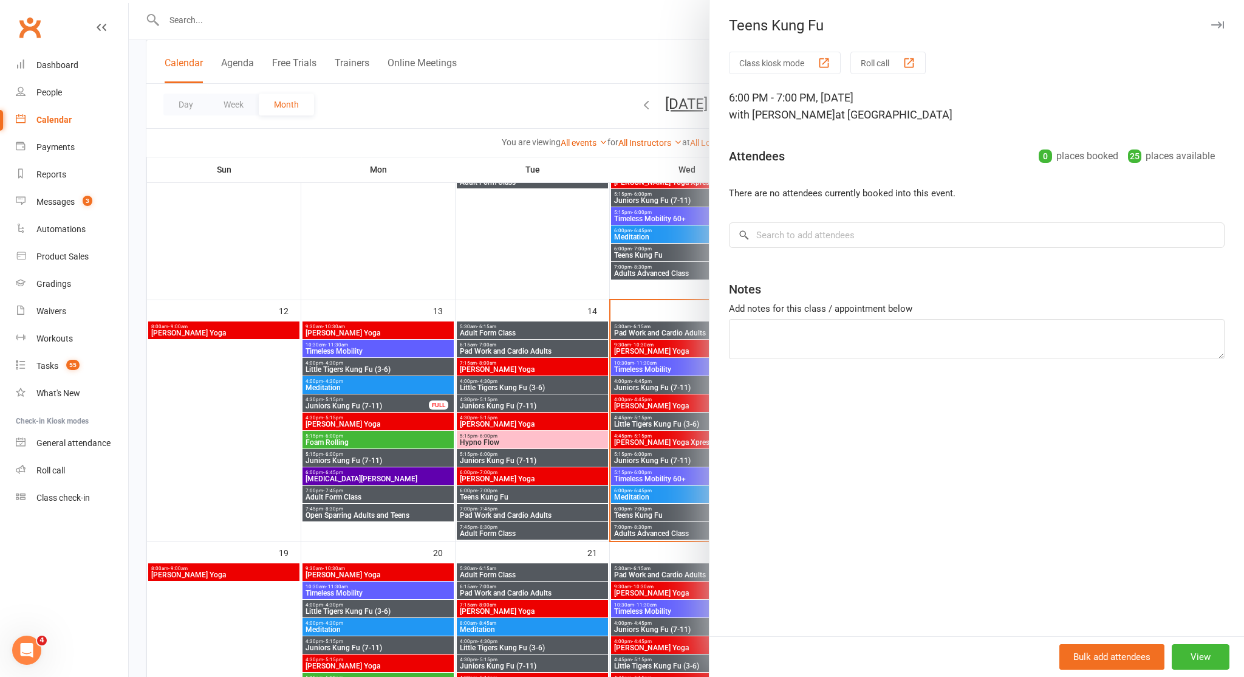
click at [653, 511] on div at bounding box center [687, 338] width 1116 height 677
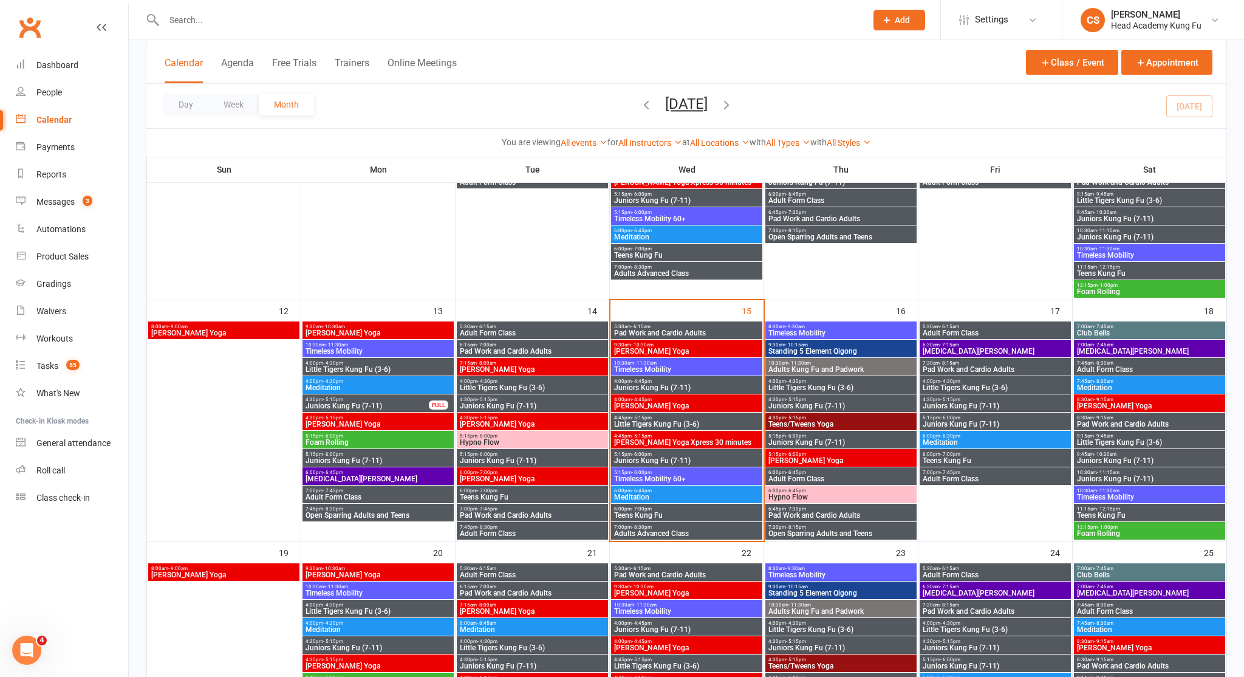
click at [660, 534] on span "Adults Advanced Class" at bounding box center [687, 533] width 146 height 7
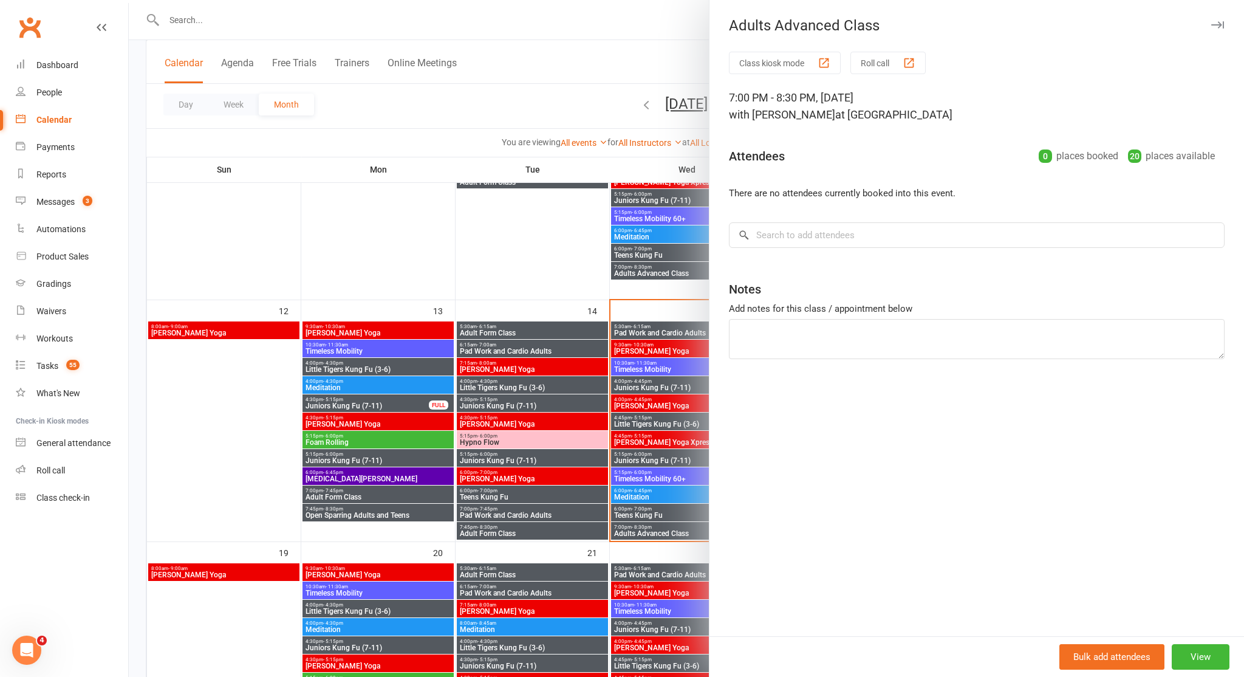
click at [660, 535] on div at bounding box center [687, 338] width 1116 height 677
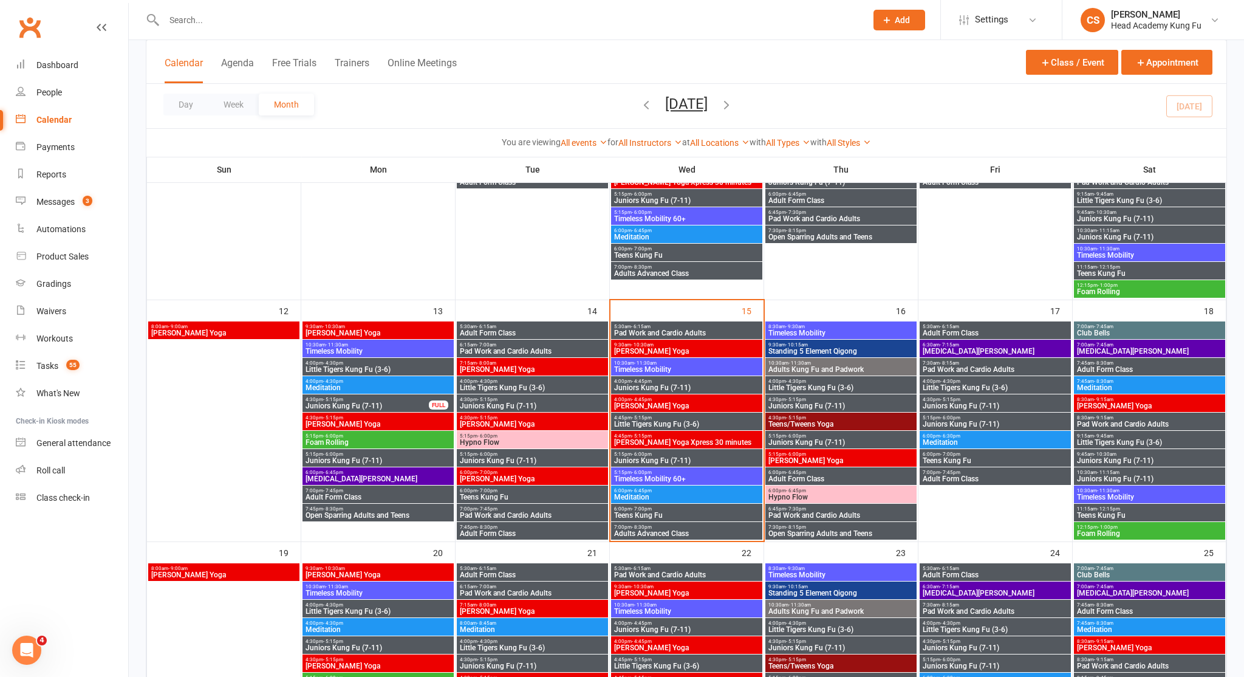
click at [853, 332] on span "Timeless Mobility" at bounding box center [841, 332] width 146 height 7
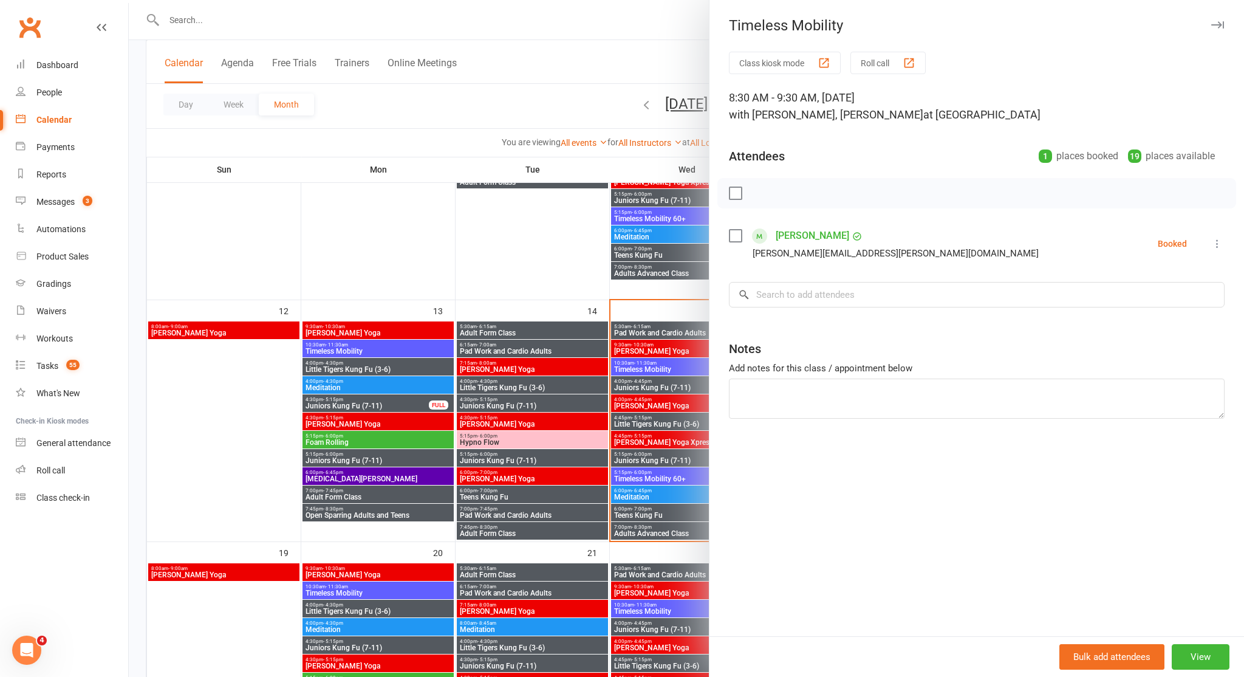
click at [853, 332] on div "Class kiosk mode Roll call 8:30 AM - 9:30 AM, [DATE] with [PERSON_NAME], [PERSO…" at bounding box center [977, 344] width 535 height 585
drag, startPoint x: 1223, startPoint y: 27, endPoint x: 1213, endPoint y: 30, distance: 10.6
click at [1223, 27] on icon "button" at bounding box center [1218, 24] width 13 height 7
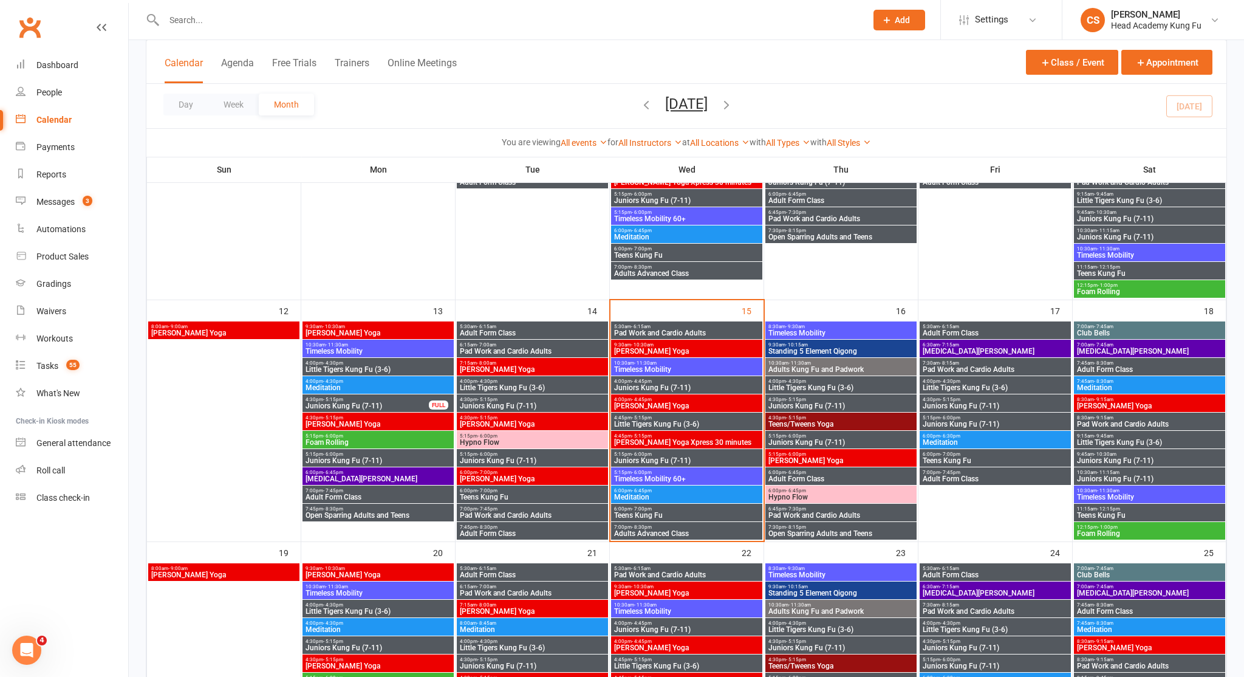
click at [846, 348] on span "Standing 5 Element Qigong" at bounding box center [841, 351] width 146 height 7
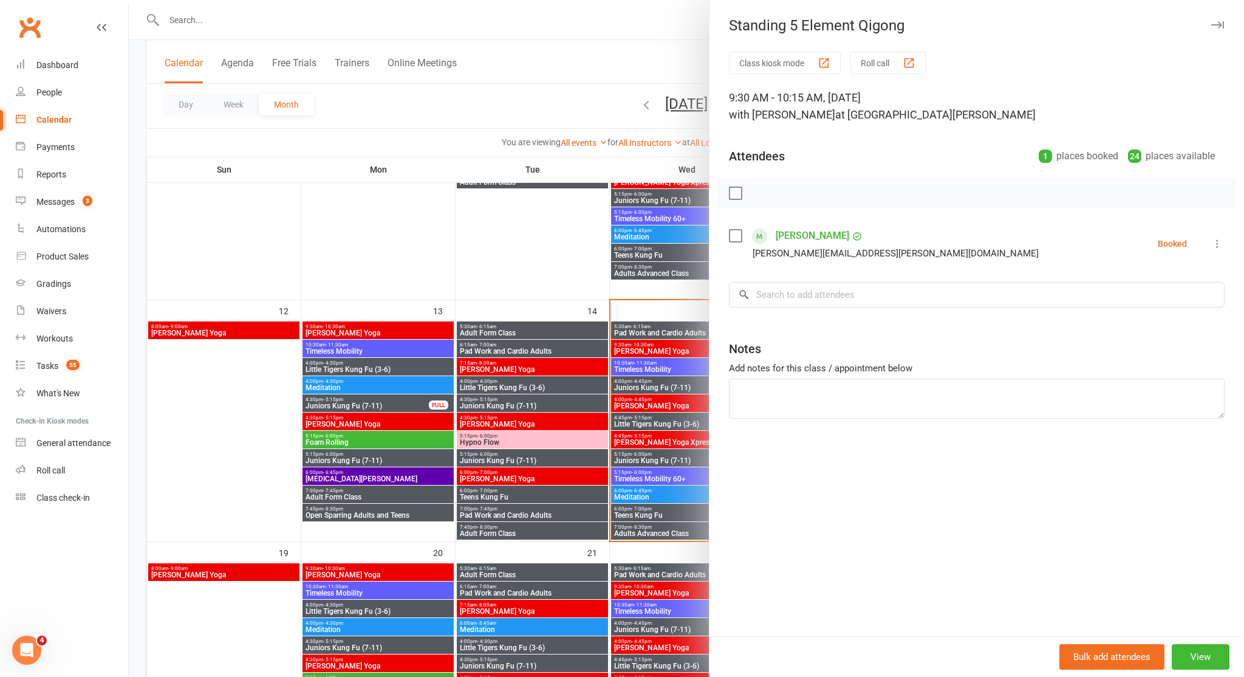
click at [1213, 21] on button "button" at bounding box center [1217, 25] width 15 height 15
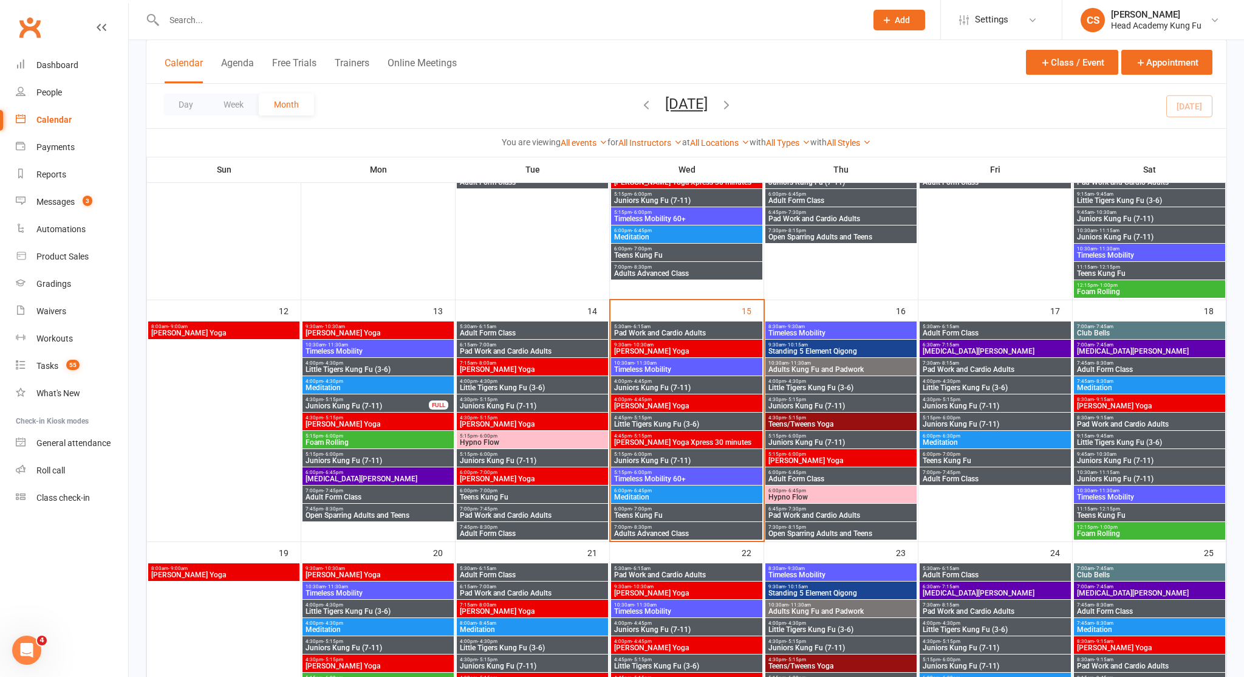
click at [816, 366] on span "Adults Kung Fu and Padwork" at bounding box center [841, 369] width 146 height 7
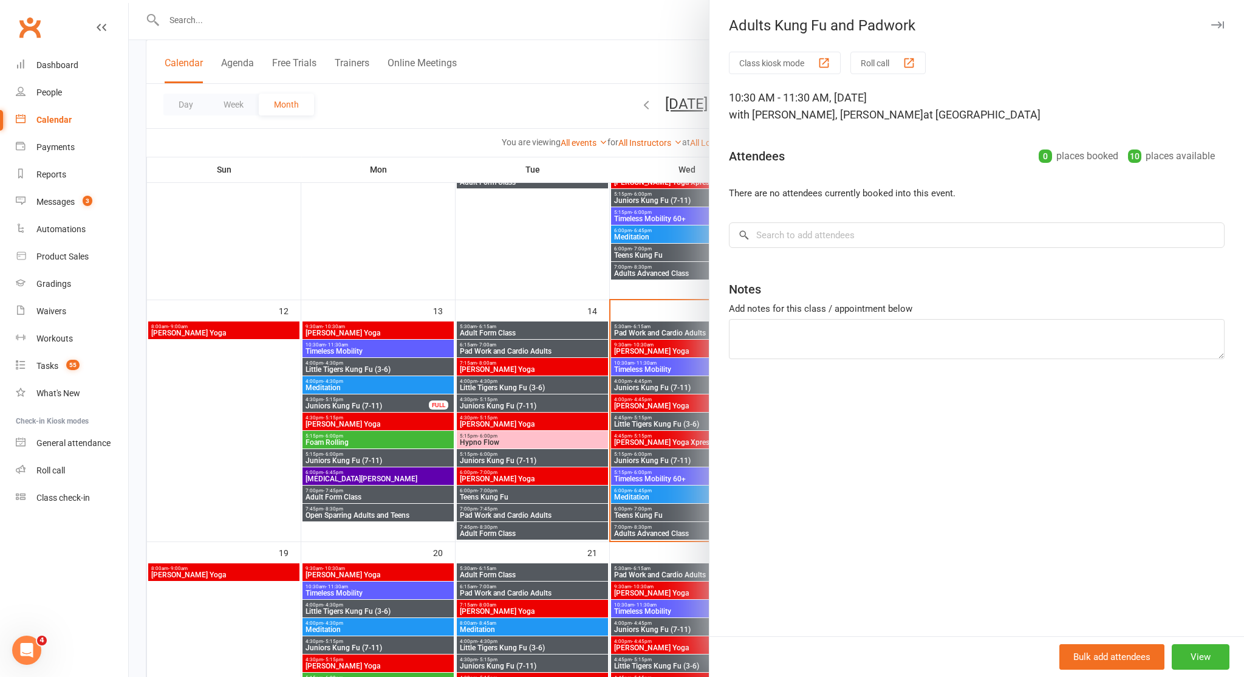
click at [1224, 29] on div "Adults Kung Fu and Padwork Class kiosk mode Roll call 10:30 AM - 11:30 AM, [DAT…" at bounding box center [976, 338] width 535 height 677
drag, startPoint x: 1212, startPoint y: 22, endPoint x: 1183, endPoint y: 59, distance: 47.2
click at [1212, 22] on icon "button" at bounding box center [1218, 24] width 13 height 7
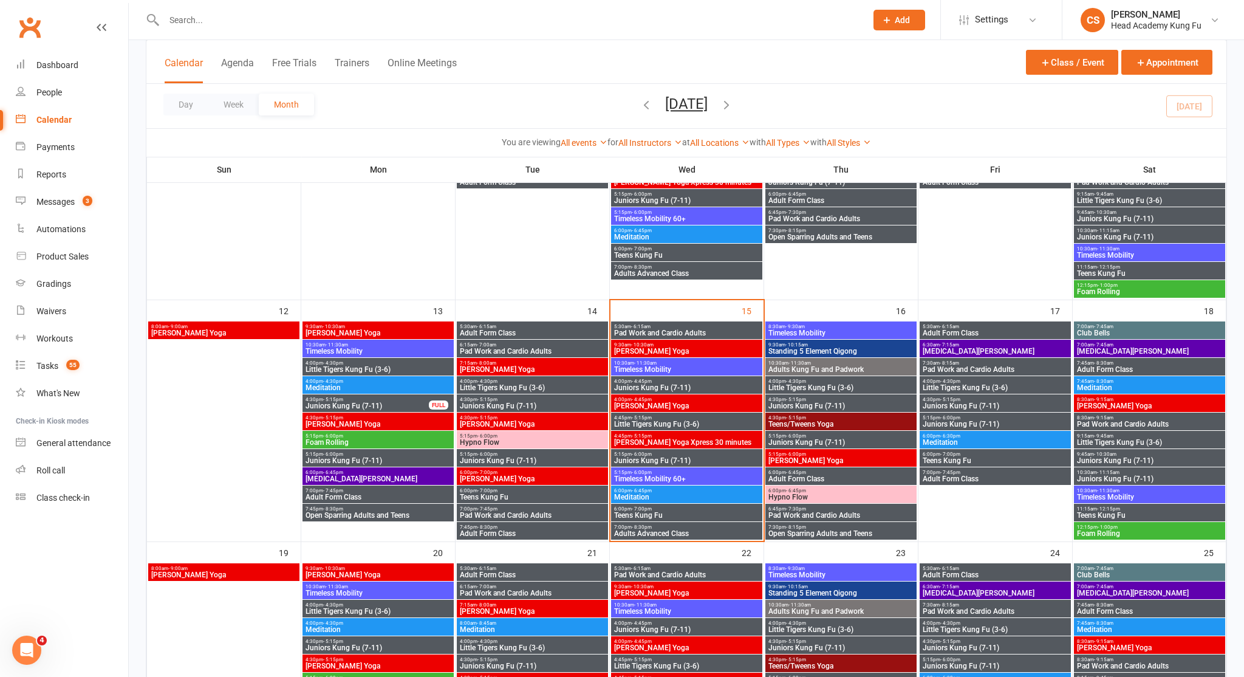
click at [808, 422] on span "Teens/Tweens Yoga" at bounding box center [841, 423] width 146 height 7
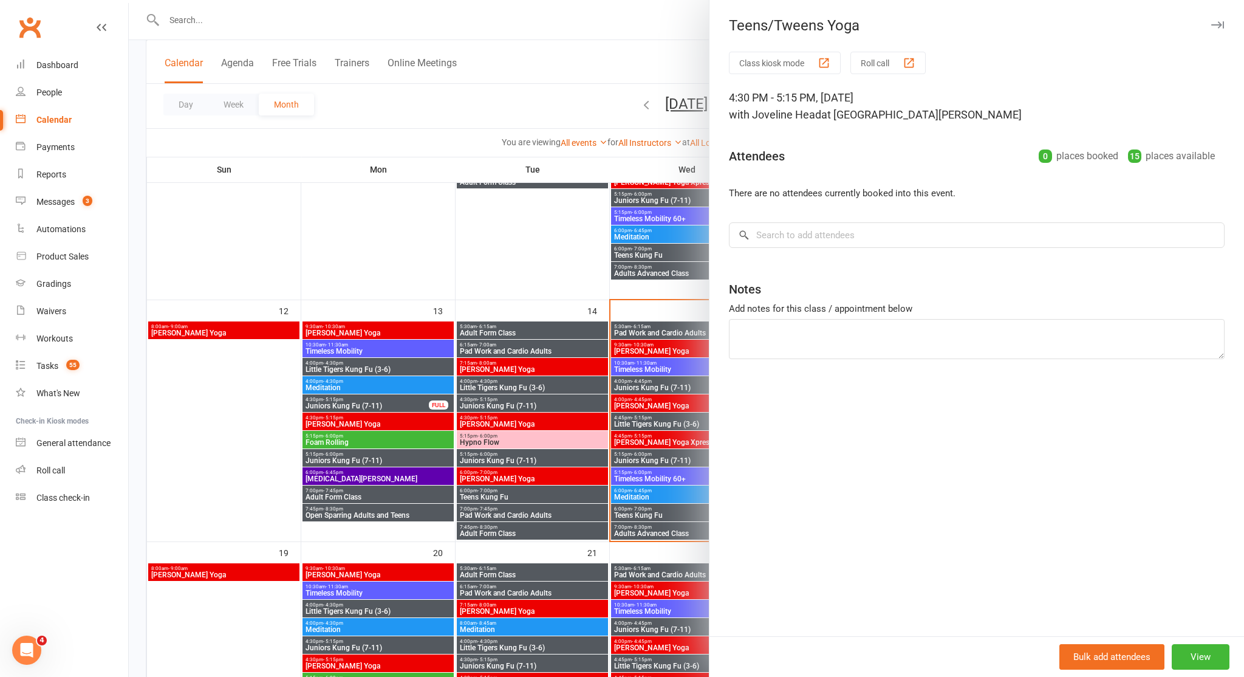
click at [1224, 26] on icon "button" at bounding box center [1218, 24] width 13 height 7
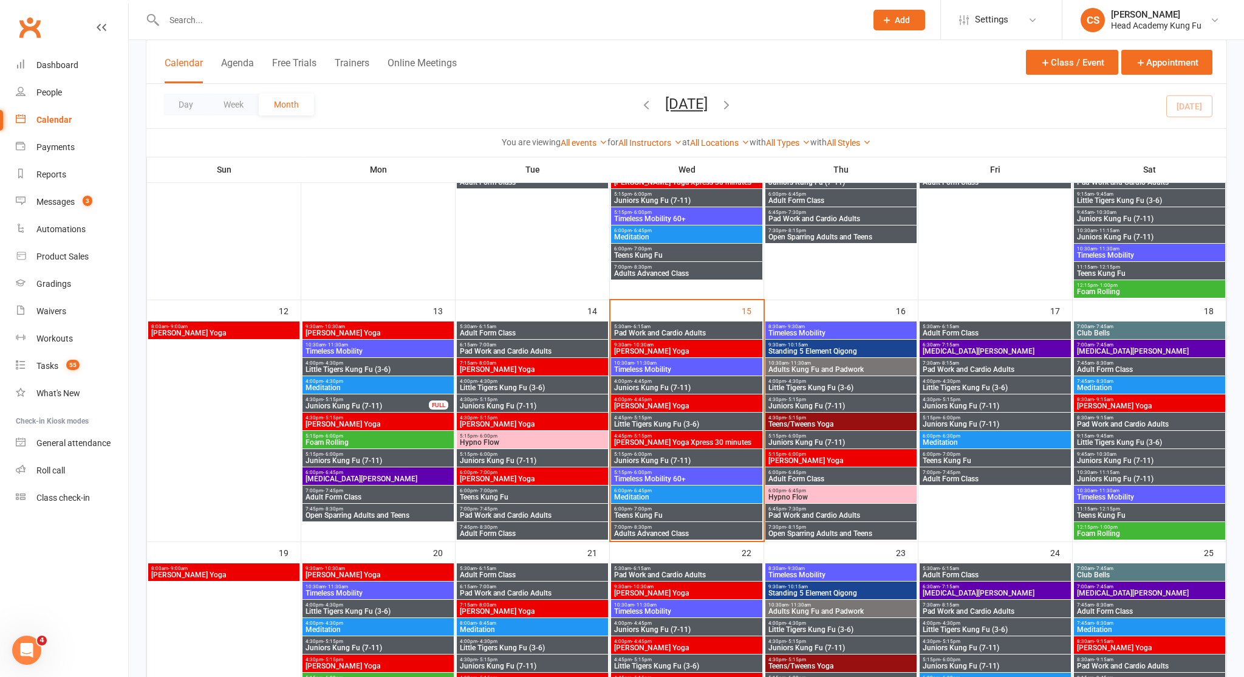
click at [809, 495] on span "Hypno Flow" at bounding box center [841, 496] width 146 height 7
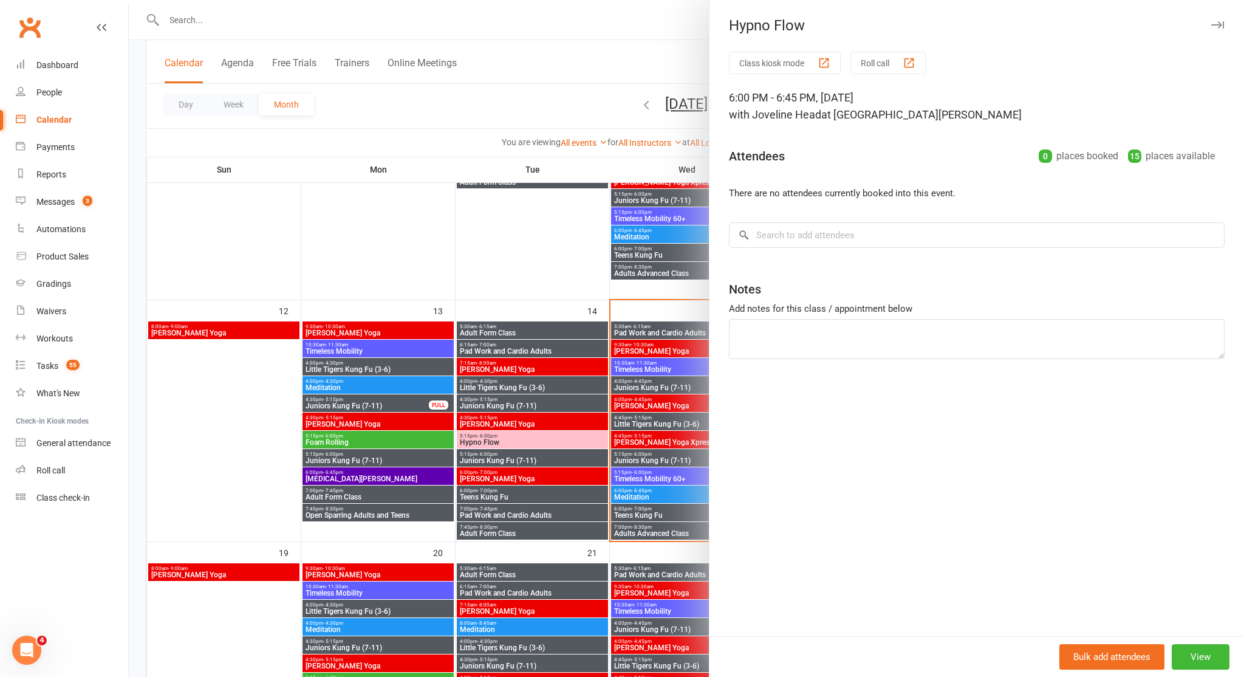
click at [1219, 19] on button "button" at bounding box center [1217, 25] width 15 height 15
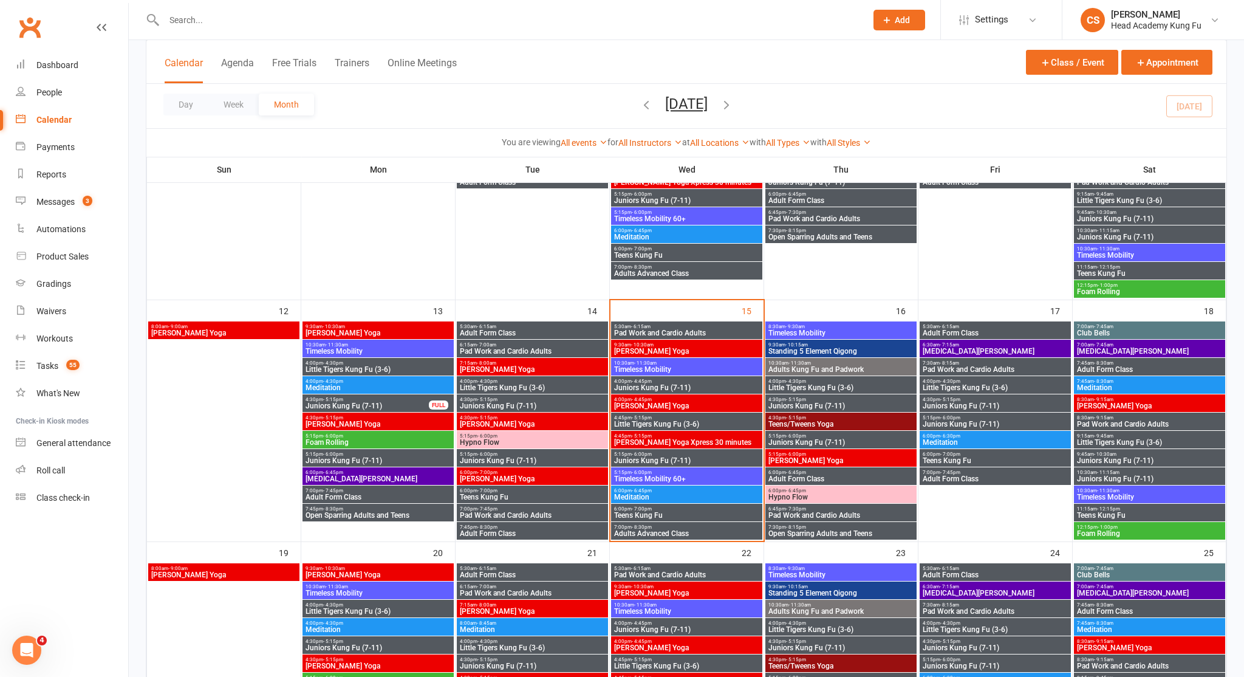
click at [806, 514] on span "Pad Work and Cardio Adults" at bounding box center [841, 515] width 146 height 7
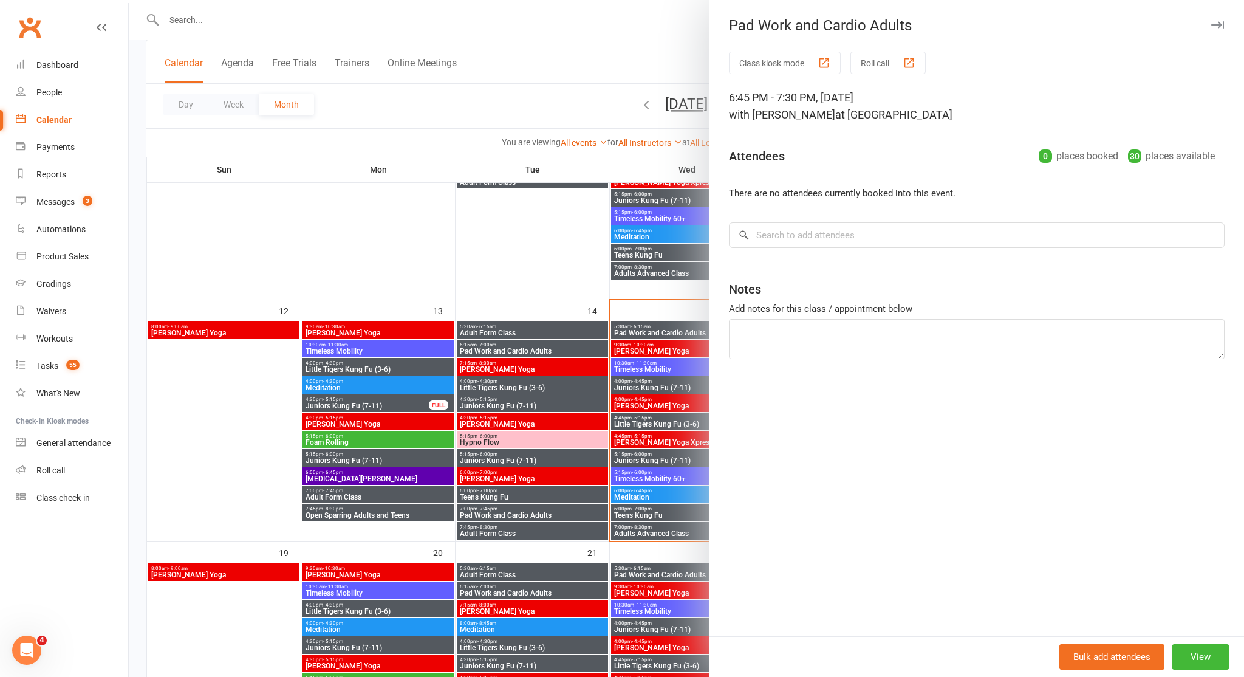
click at [1223, 29] on button "button" at bounding box center [1217, 25] width 15 height 15
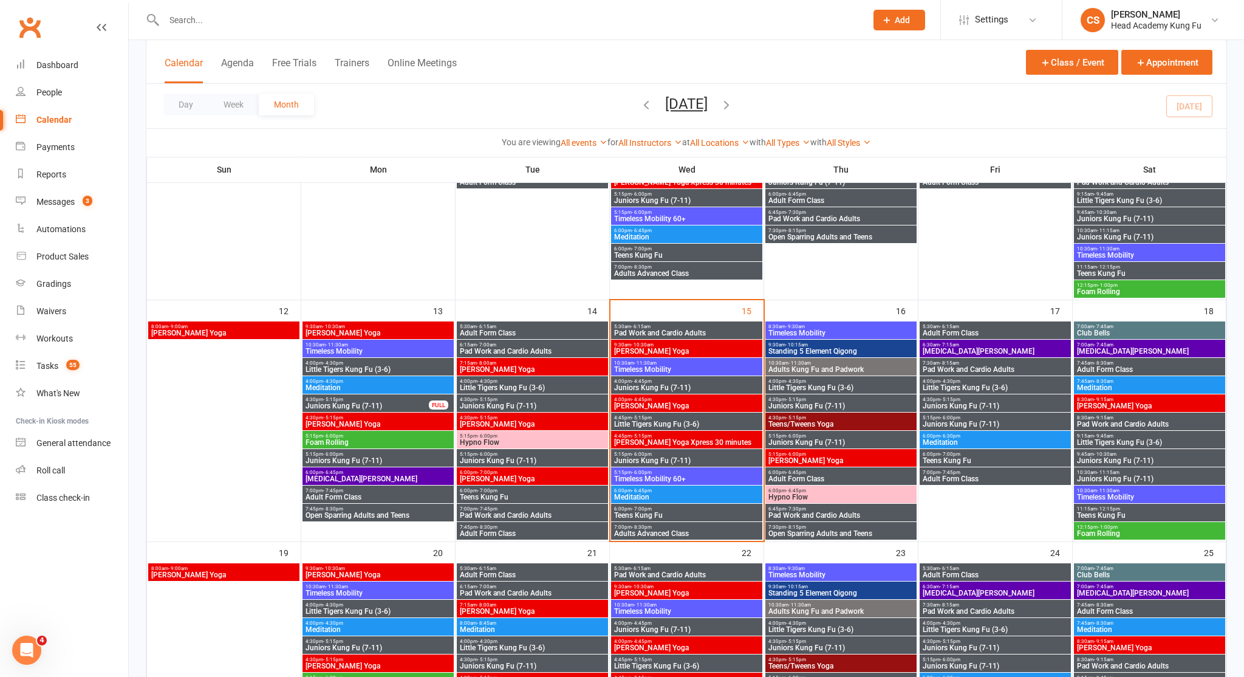
click at [505, 444] on span "Hypno Flow" at bounding box center [532, 442] width 146 height 7
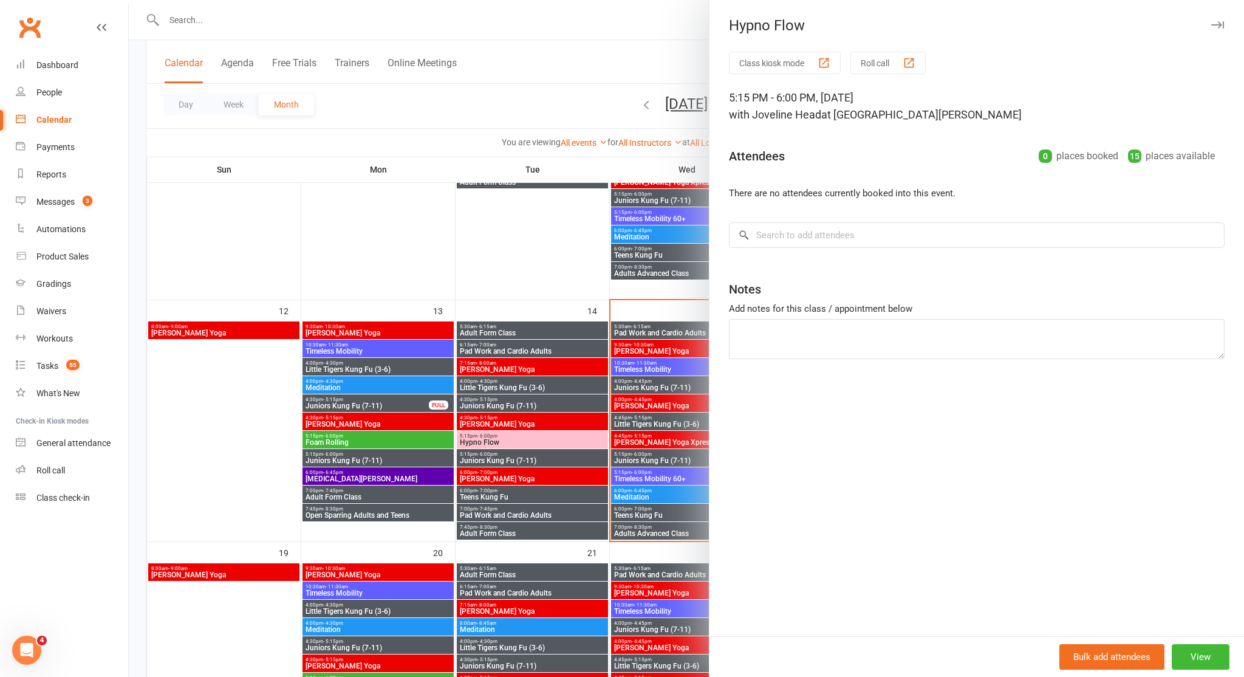
click at [1223, 27] on icon "button" at bounding box center [1218, 24] width 13 height 7
